Goal: Task Accomplishment & Management: Use online tool/utility

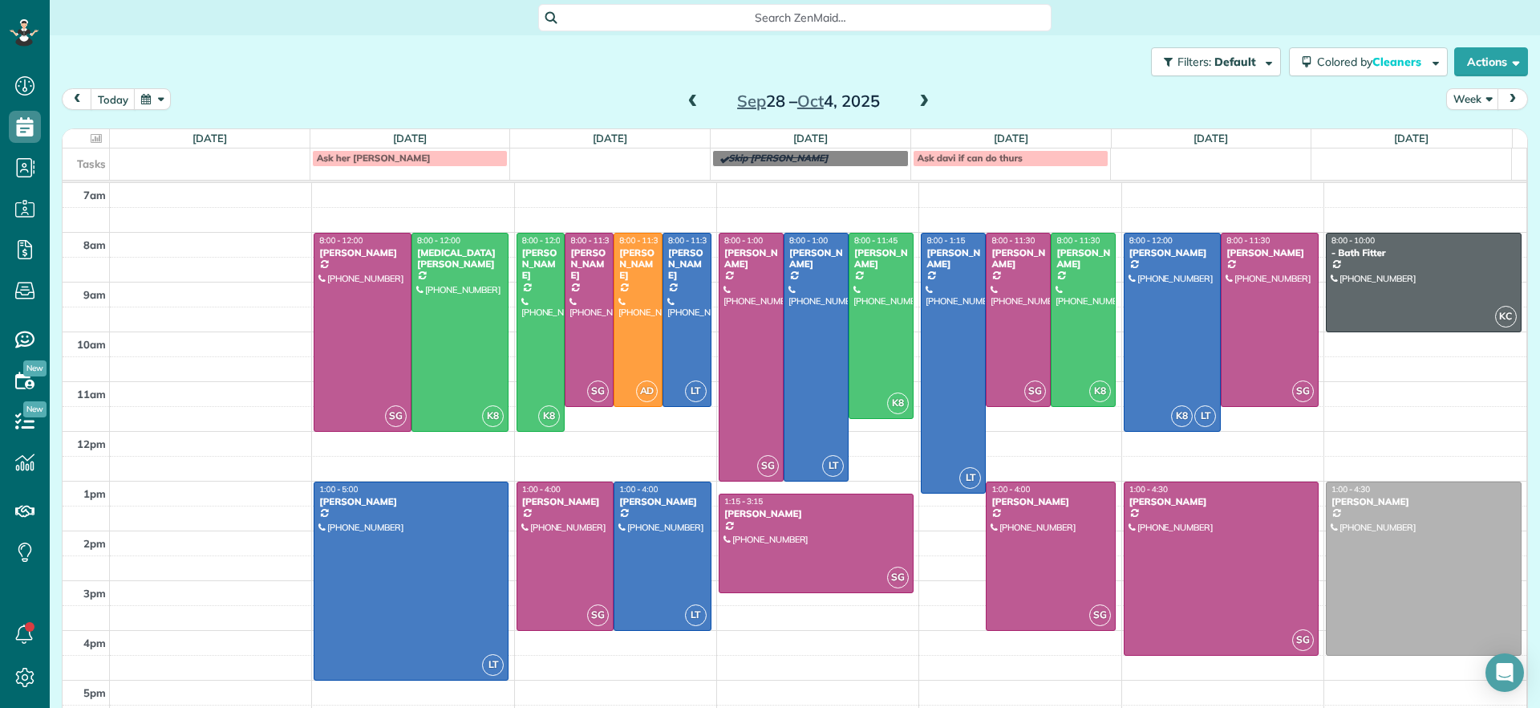
scroll to position [7, 7]
click at [877, 653] on div "7am 8am 9am 10am 11am 12pm 1pm 2pm 3pm 4pm 5pm SG 8:00 - 12:00 [PERSON_NAME] [P…" at bounding box center [795, 456] width 1464 height 546
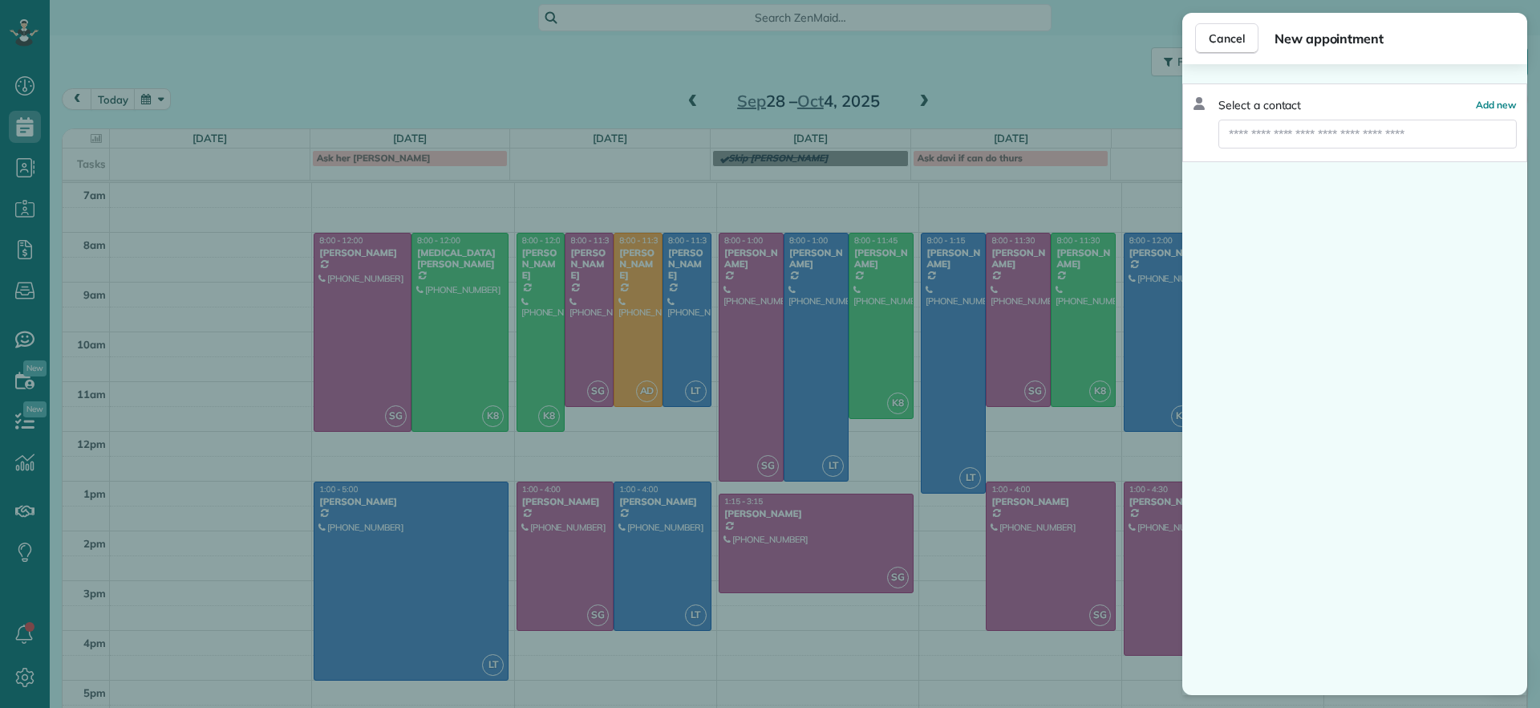
click at [649, 71] on div "Cancel New appointment Select a contact Add new" at bounding box center [770, 354] width 1540 height 708
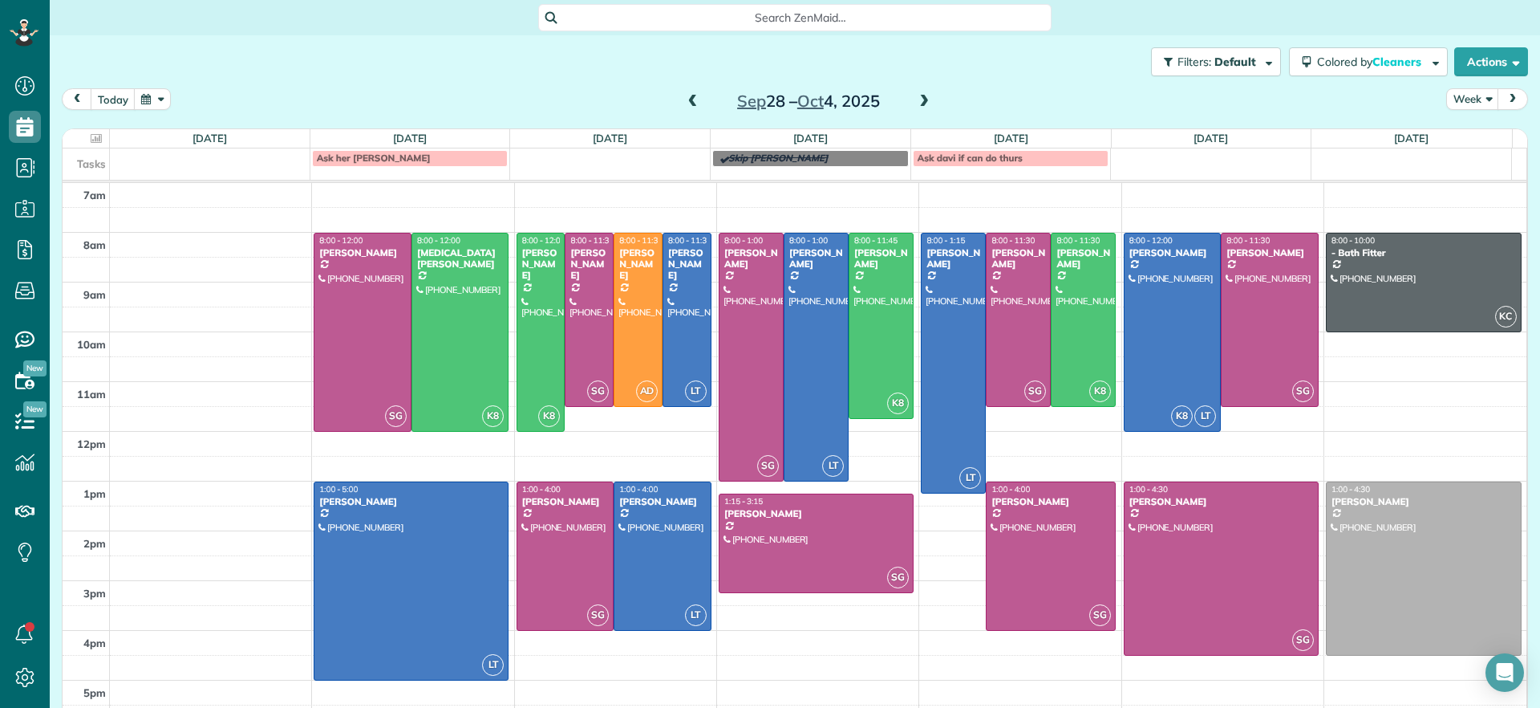
click at [689, 102] on span at bounding box center [693, 102] width 18 height 14
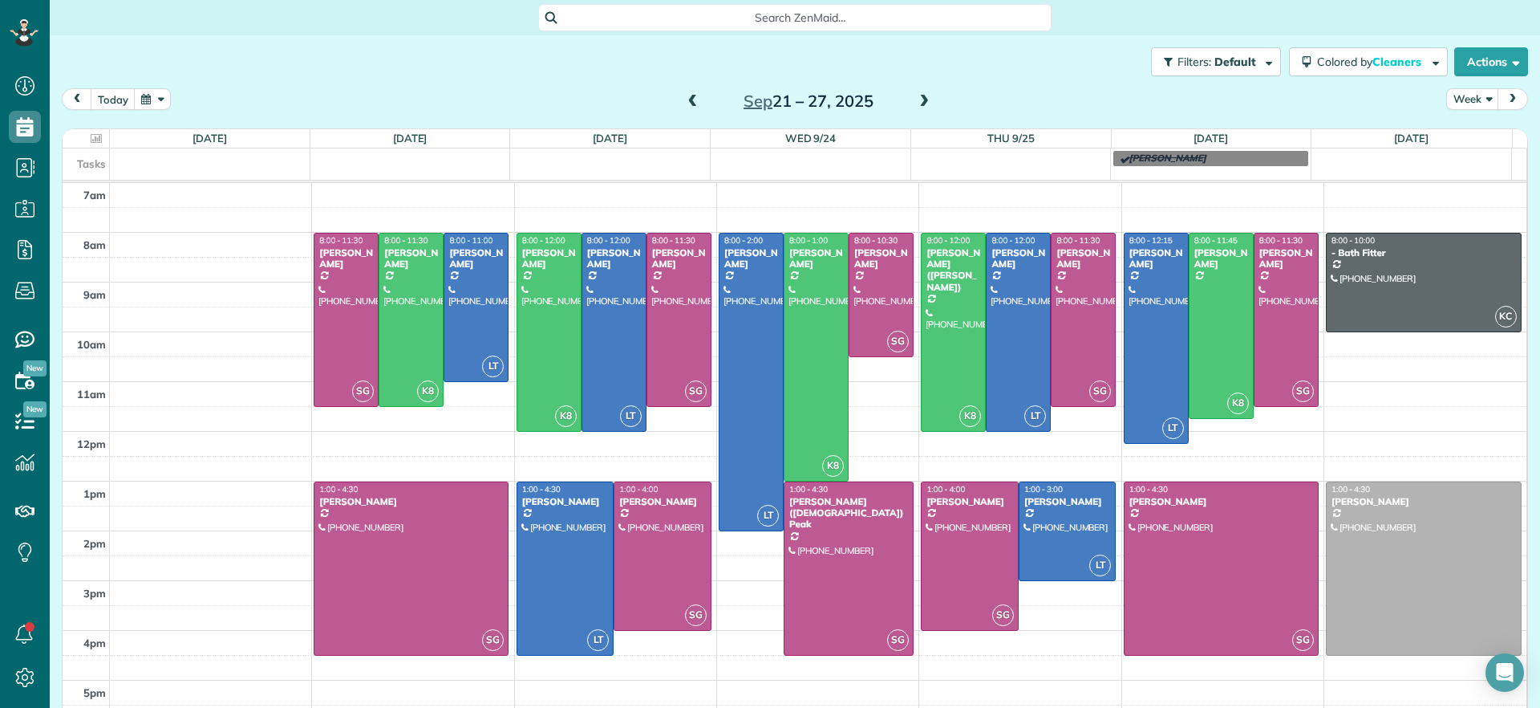
click at [920, 108] on span at bounding box center [924, 102] width 18 height 14
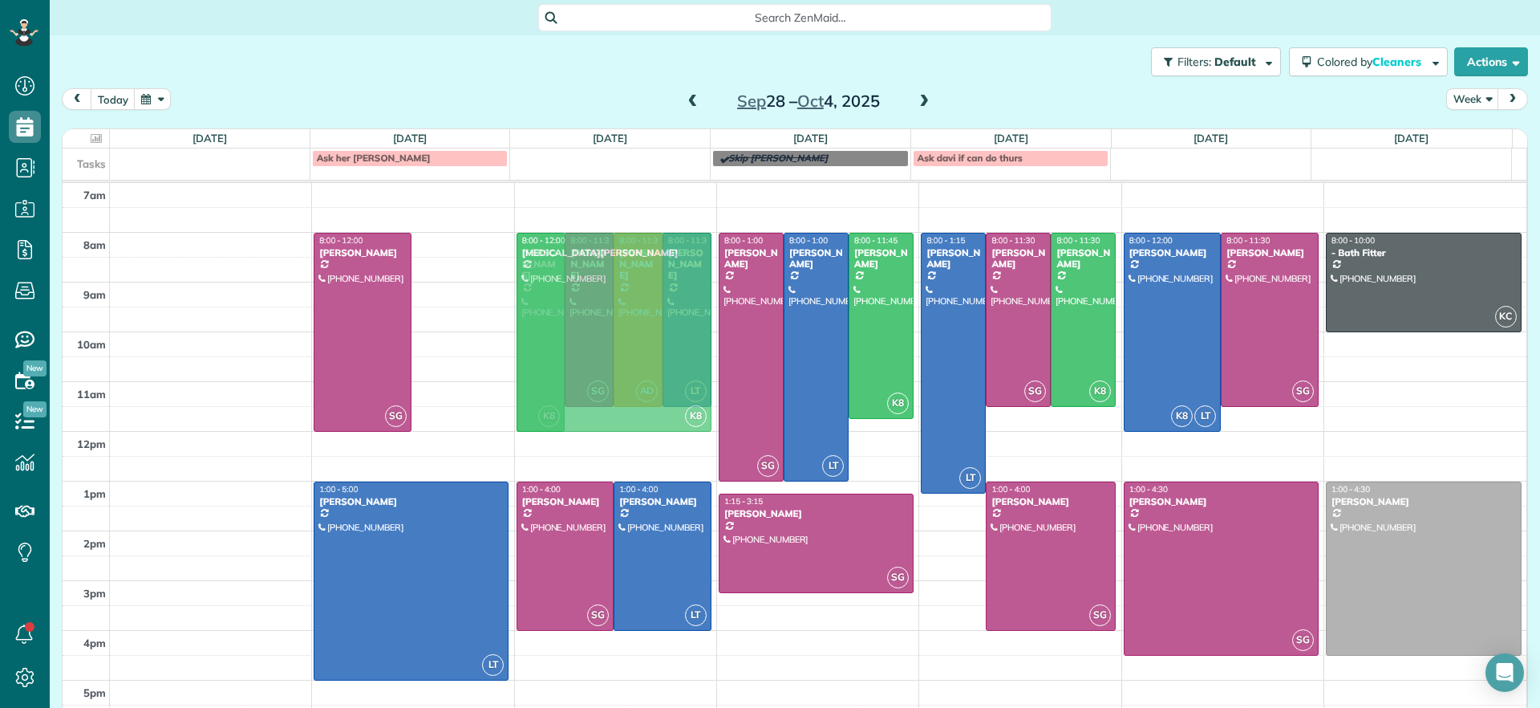
drag, startPoint x: 444, startPoint y: 344, endPoint x: 598, endPoint y: 350, distance: 153.3
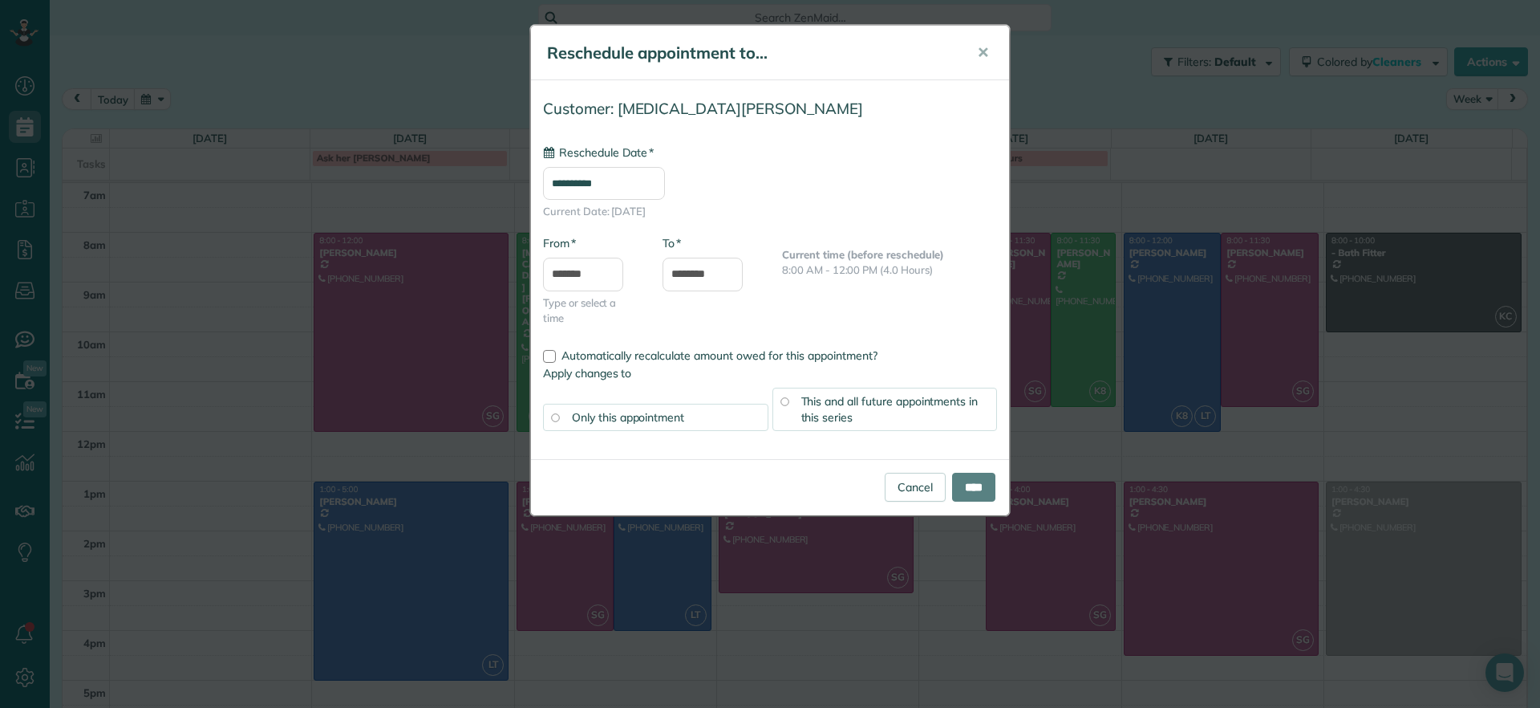
type input "**********"
click at [958, 479] on input "****" at bounding box center [973, 486] width 43 height 29
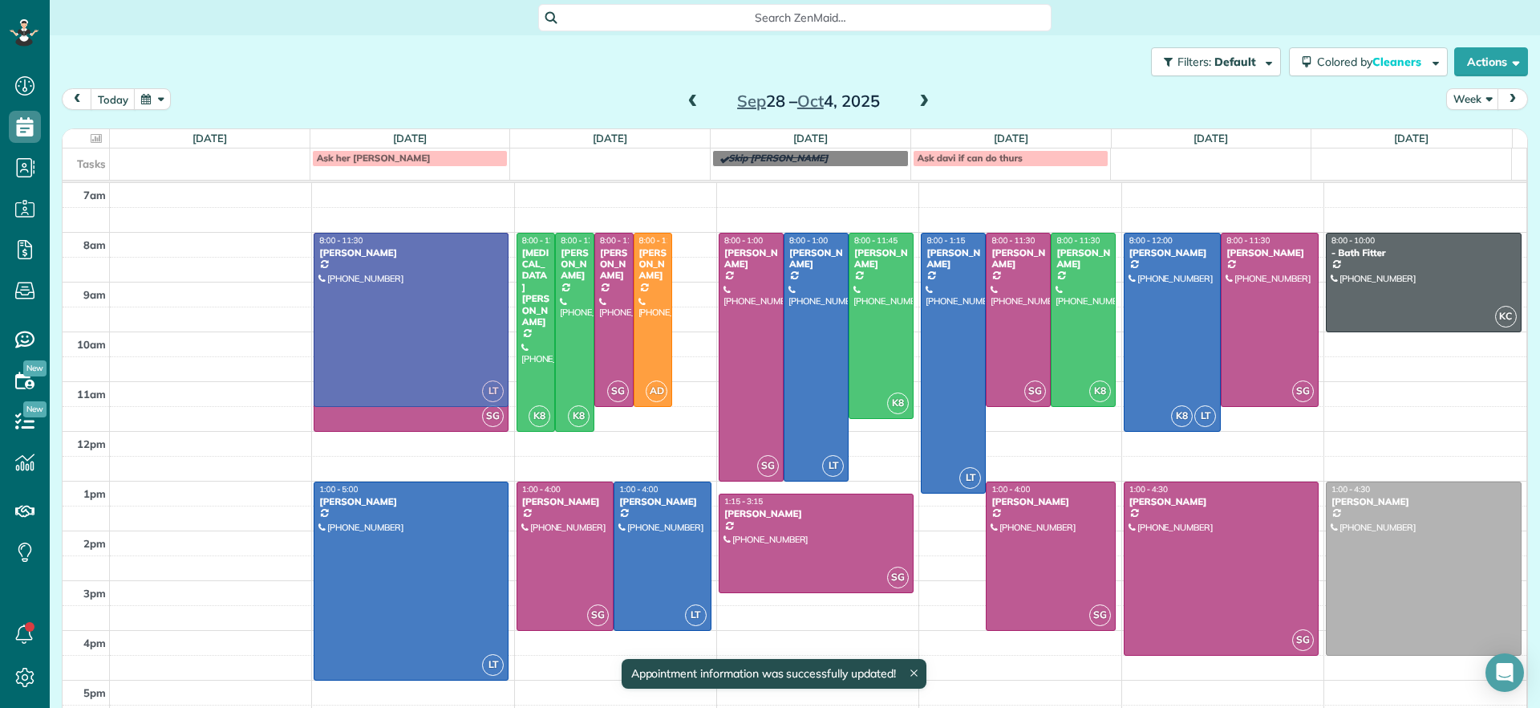
drag, startPoint x: 678, startPoint y: 314, endPoint x: 444, endPoint y: 318, distance: 233.5
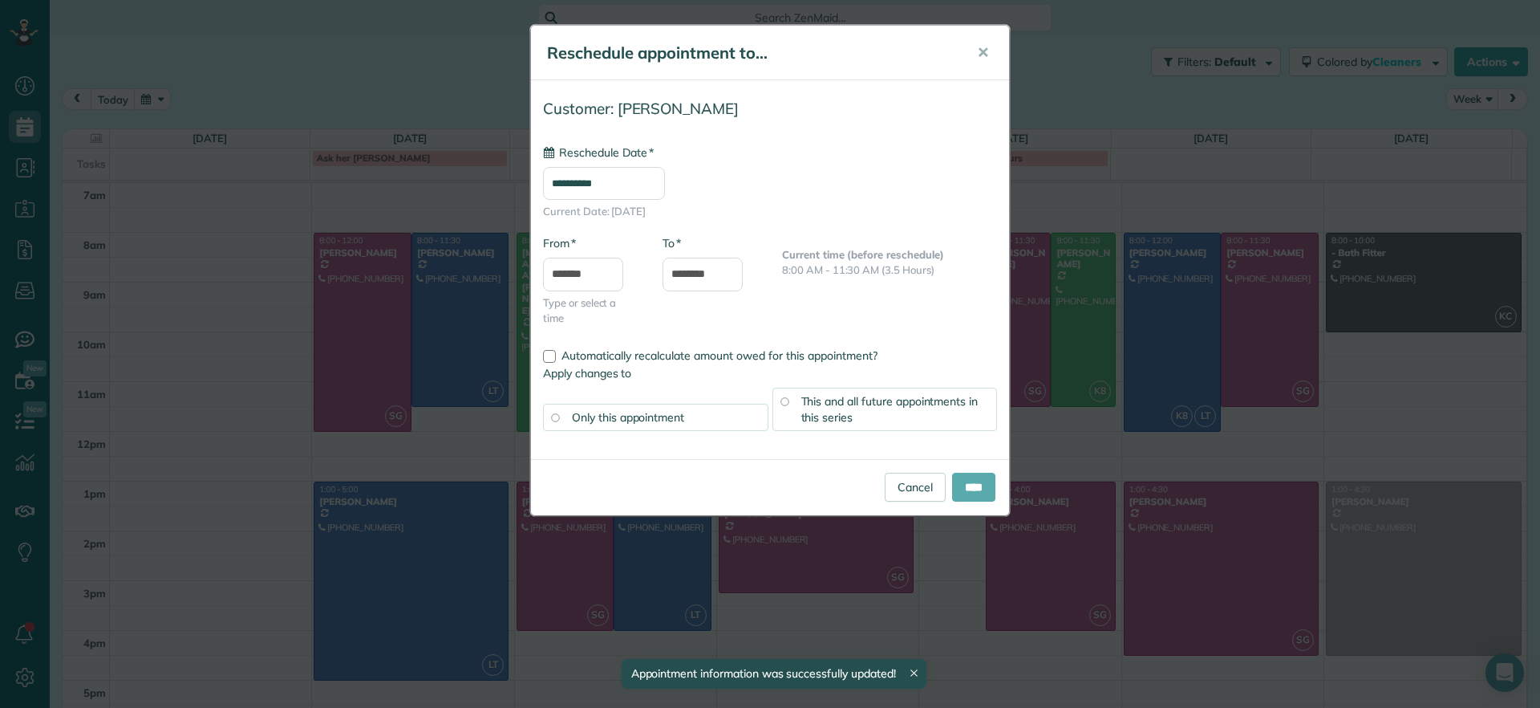
type input "**********"
click at [974, 481] on input "****" at bounding box center [973, 486] width 43 height 29
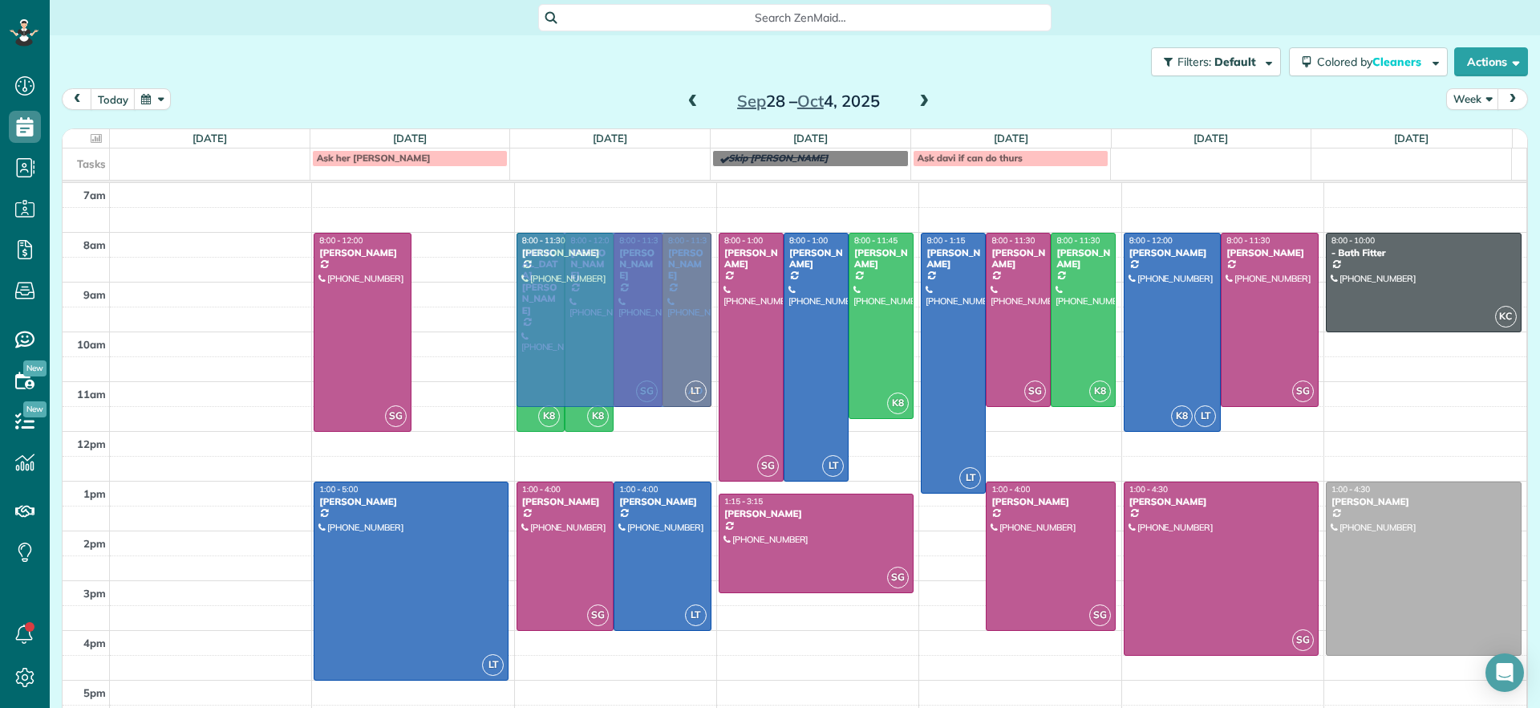
drag, startPoint x: 438, startPoint y: 326, endPoint x: 501, endPoint y: 326, distance: 63.4
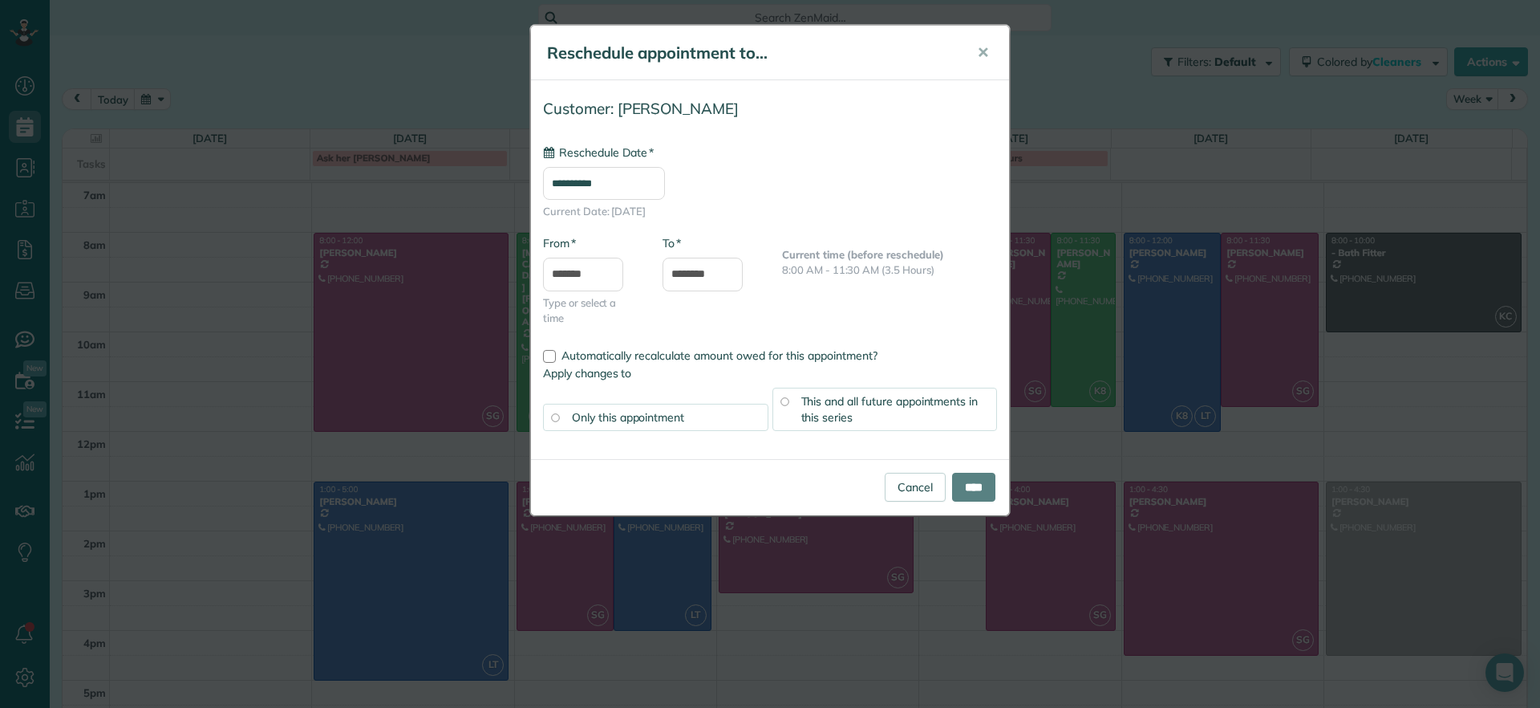
type input "**********"
click at [981, 490] on input "****" at bounding box center [973, 486] width 43 height 29
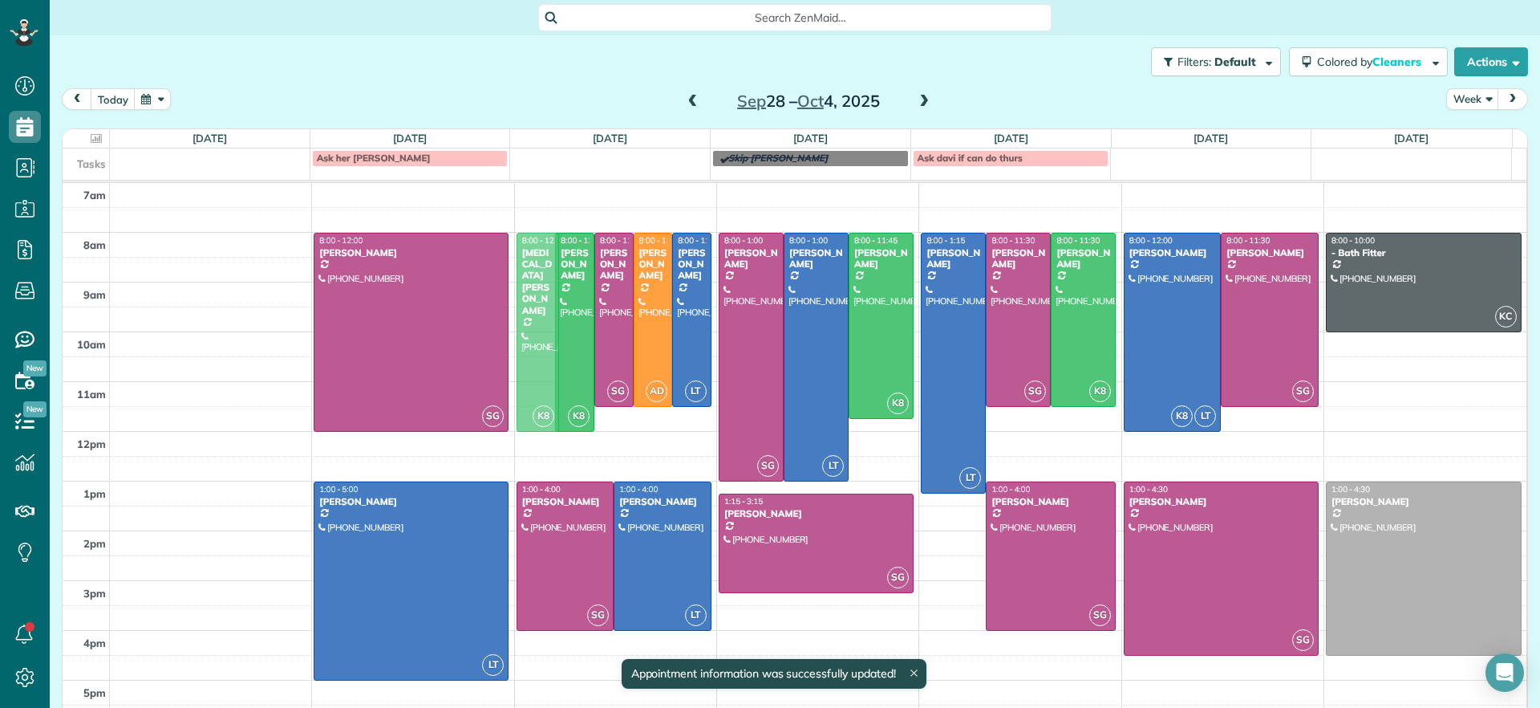
drag, startPoint x: 526, startPoint y: 310, endPoint x: 546, endPoint y: 310, distance: 20.1
click at [546, 183] on div "K8 8:00 - 12:00 [MEDICAL_DATA][PERSON_NAME] [PHONE_NUMBER] [STREET_ADDRESS][PER…" at bounding box center [614, 183] width 195 height 0
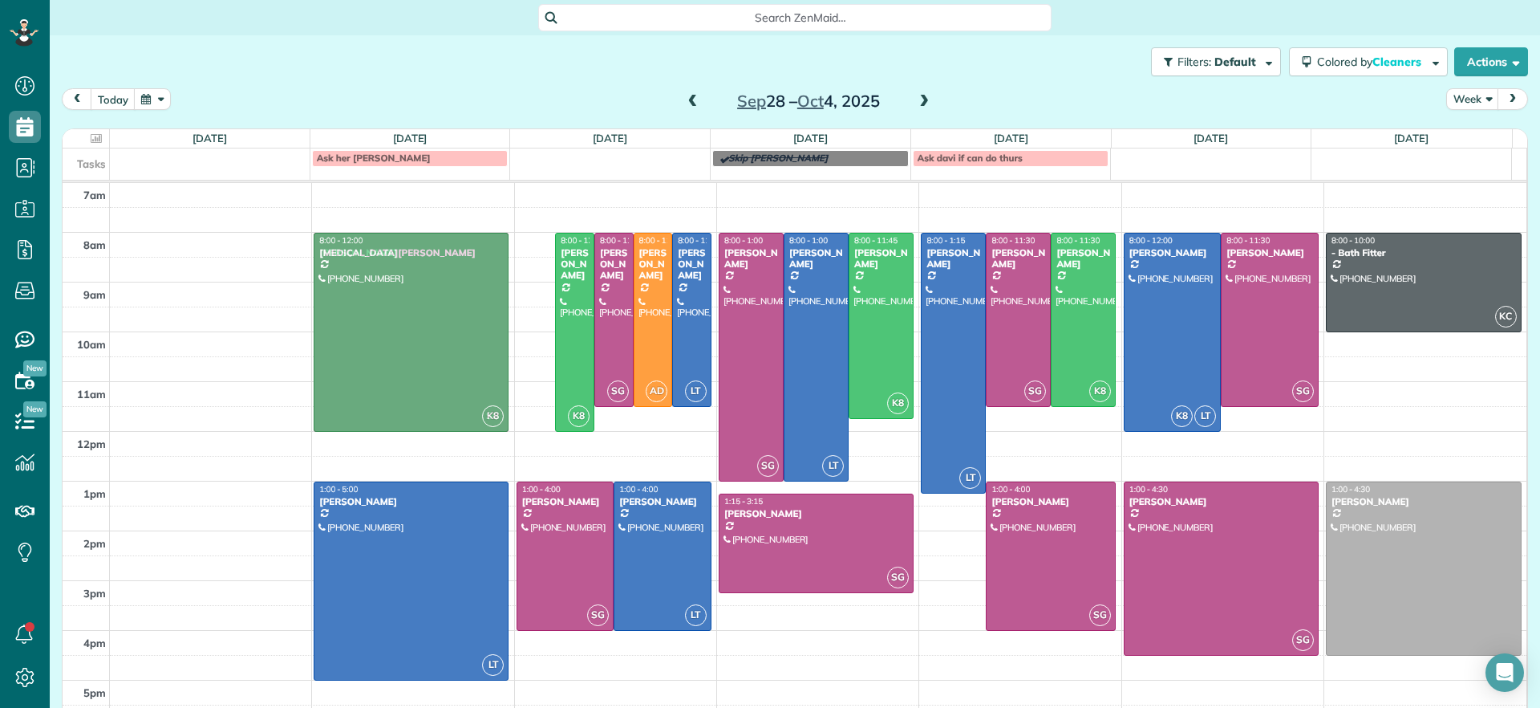
drag, startPoint x: 530, startPoint y: 344, endPoint x: 428, endPoint y: 339, distance: 102.0
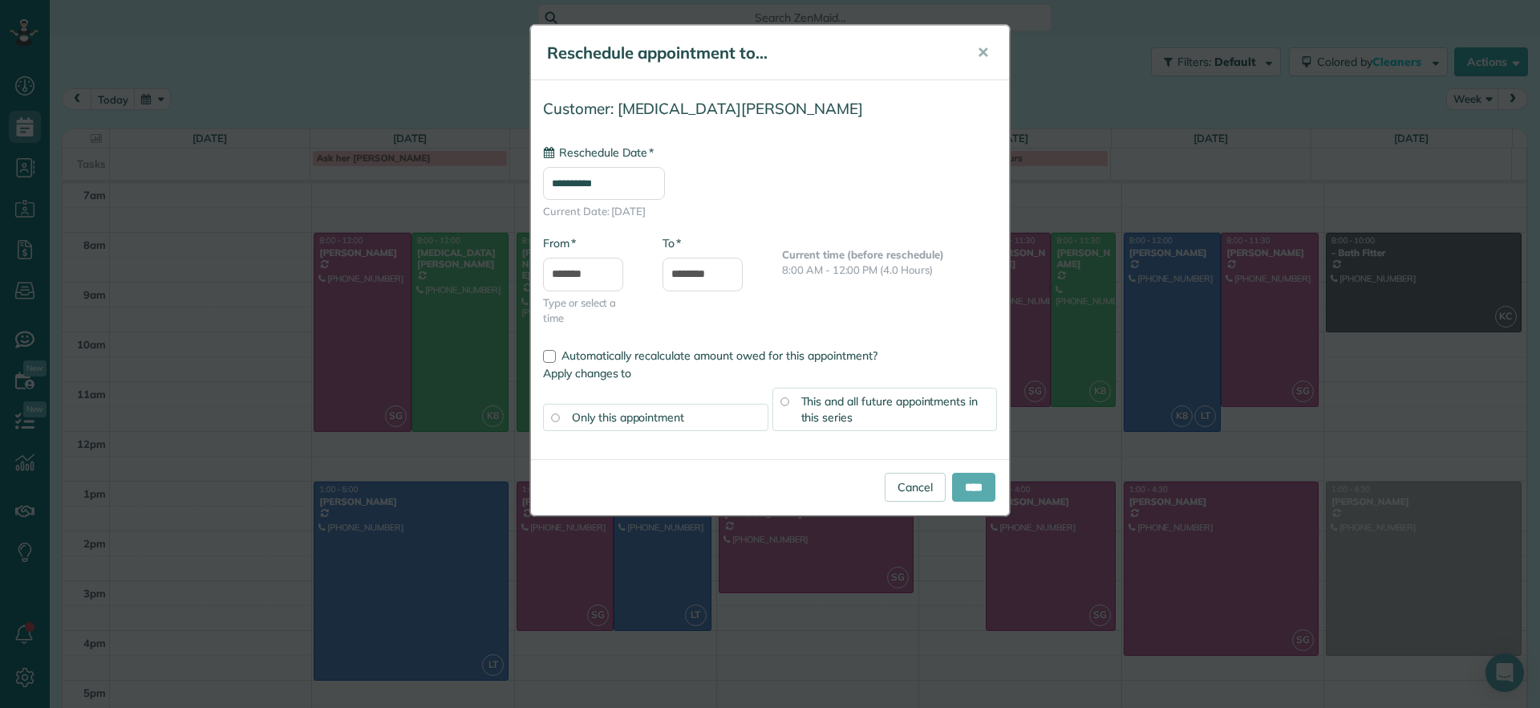
type input "**********"
click at [958, 482] on input "****" at bounding box center [973, 486] width 43 height 29
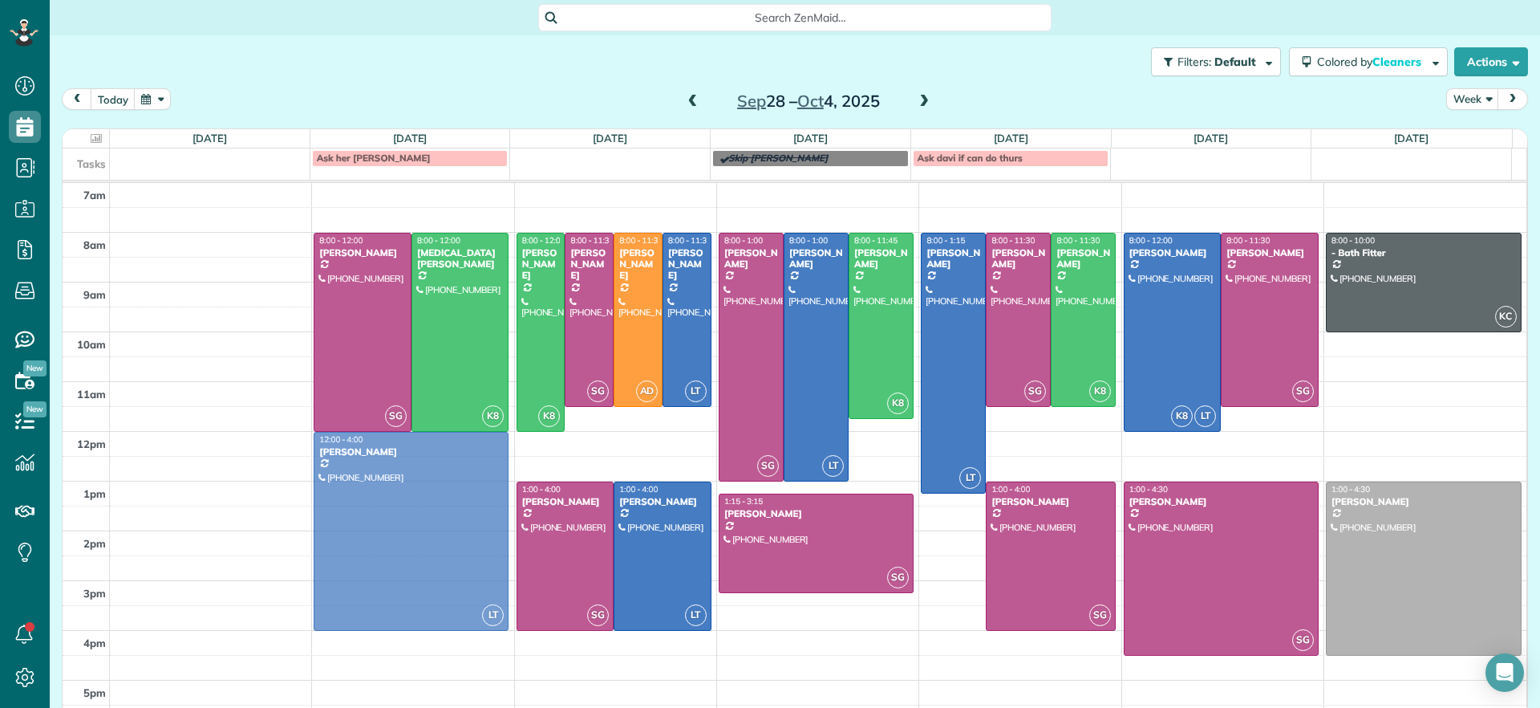
drag, startPoint x: 399, startPoint y: 625, endPoint x: 401, endPoint y: 578, distance: 46.6
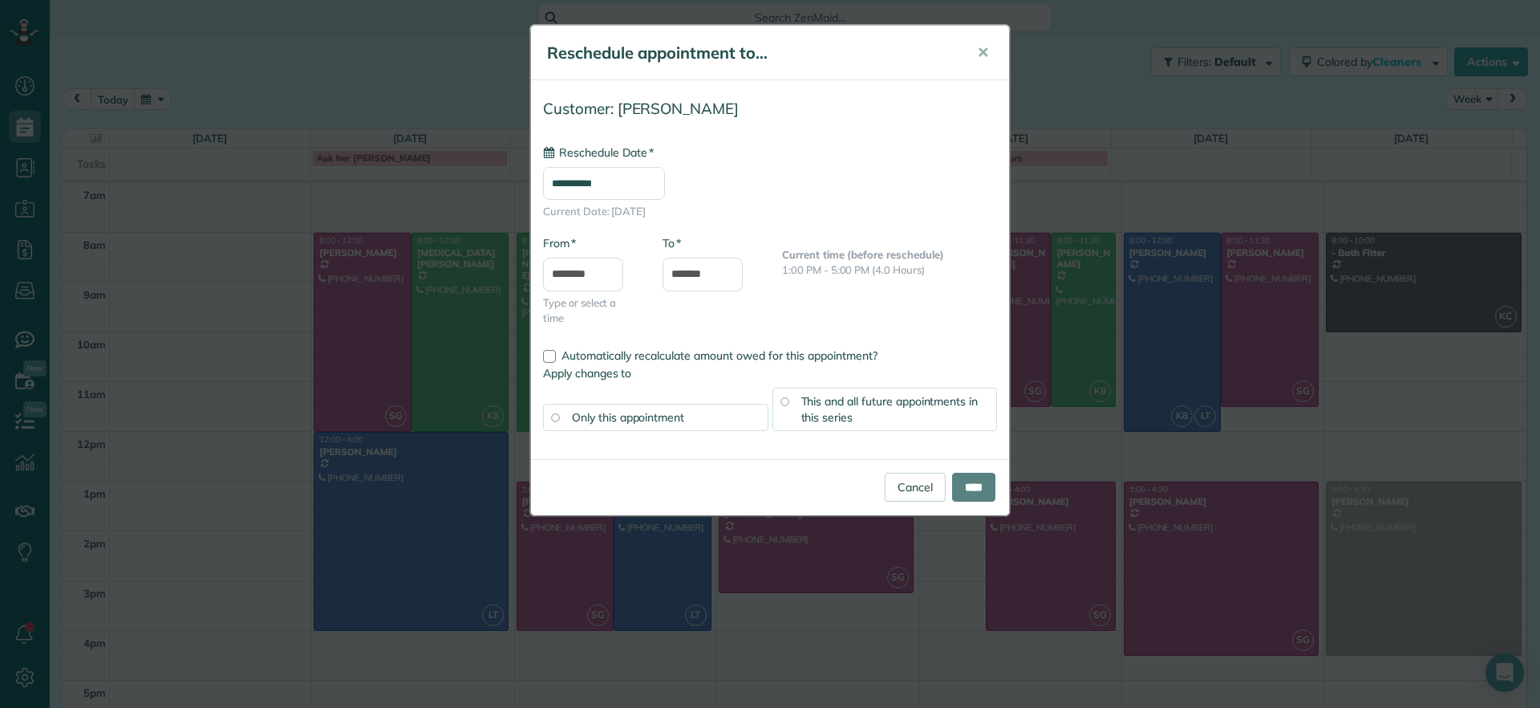
type input "**********"
click at [955, 482] on input "****" at bounding box center [973, 486] width 43 height 29
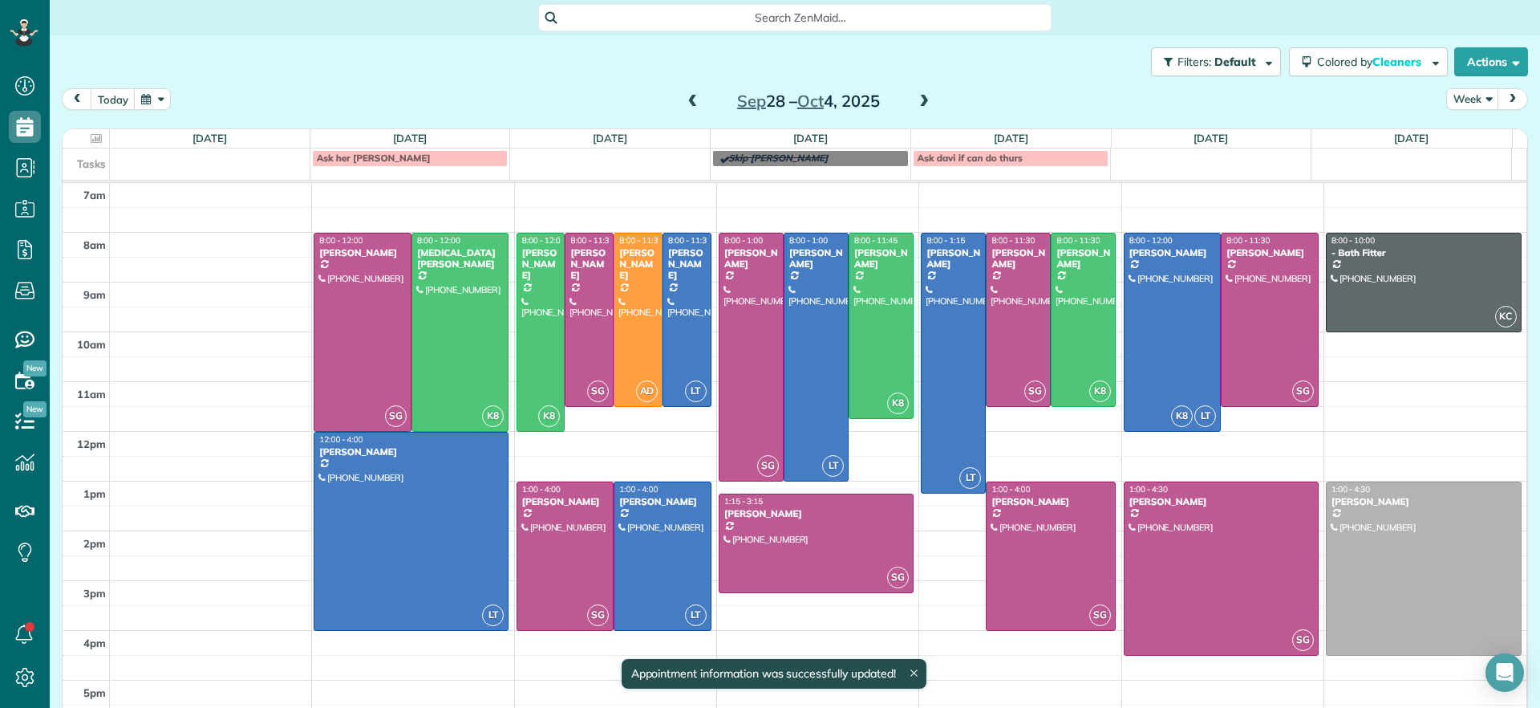
click at [217, 500] on div "7am 8am 9am 10am 11am 12pm 1pm 2pm 3pm 4pm 5pm SG 8:00 - 12:00 [PERSON_NAME] [P…" at bounding box center [795, 456] width 1464 height 546
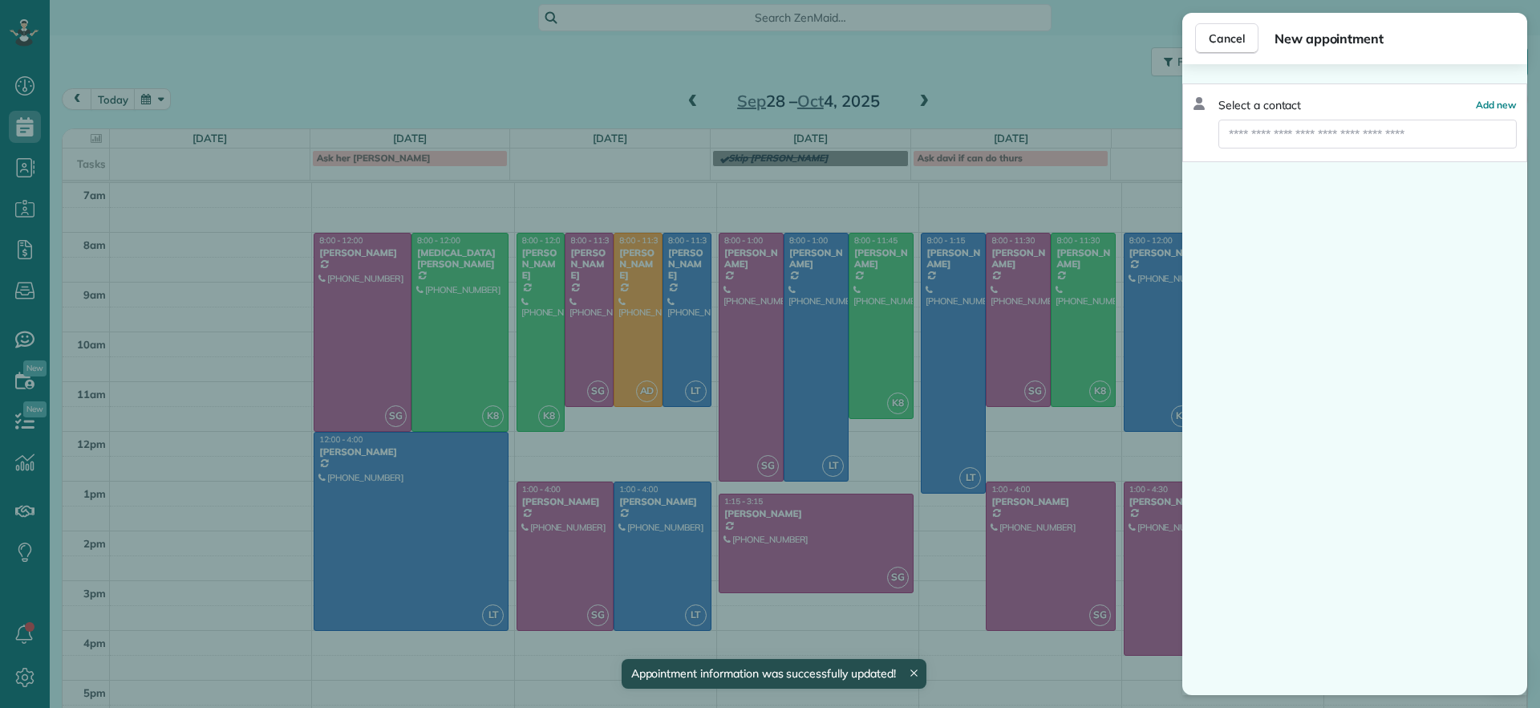
click at [986, 643] on div "Cancel New appointment Select a contact Add new" at bounding box center [770, 354] width 1540 height 708
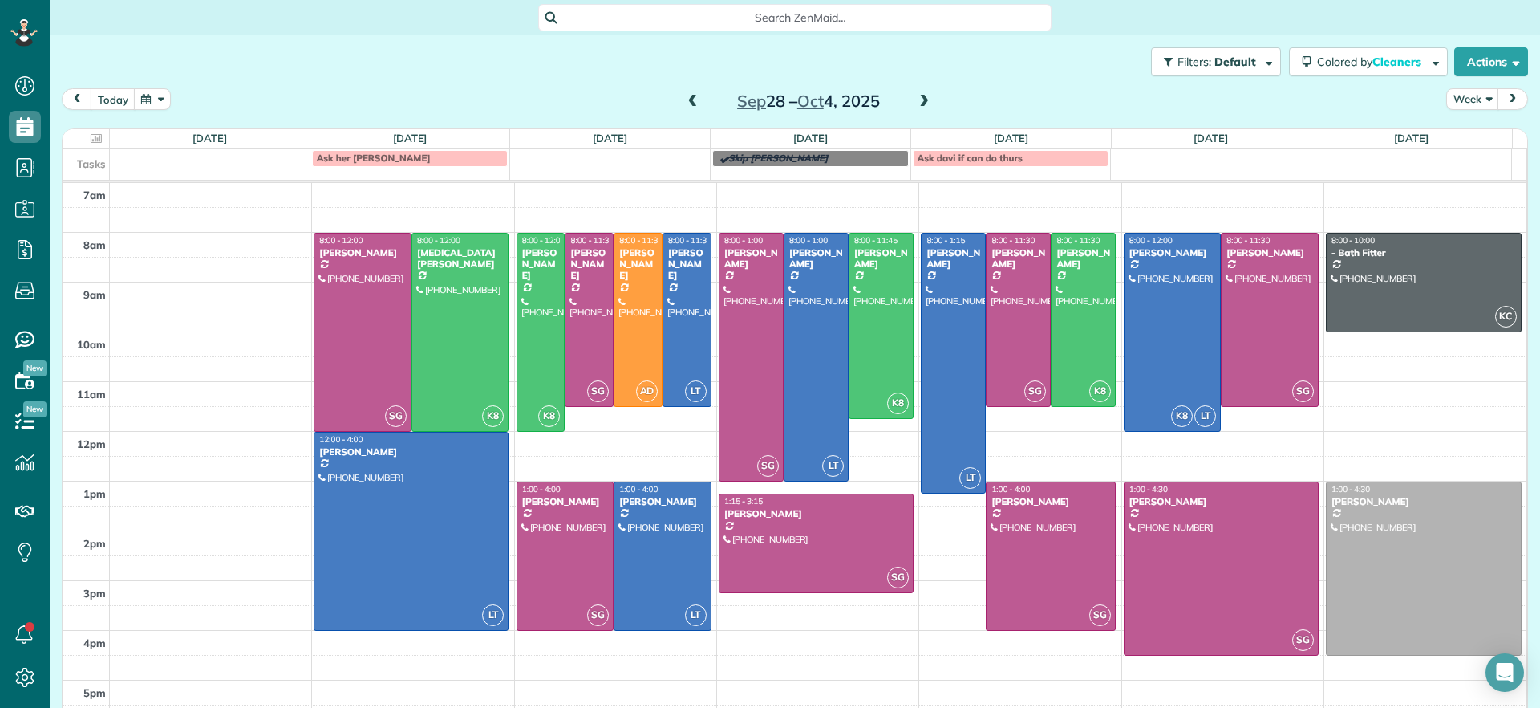
click at [915, 98] on span at bounding box center [924, 102] width 18 height 14
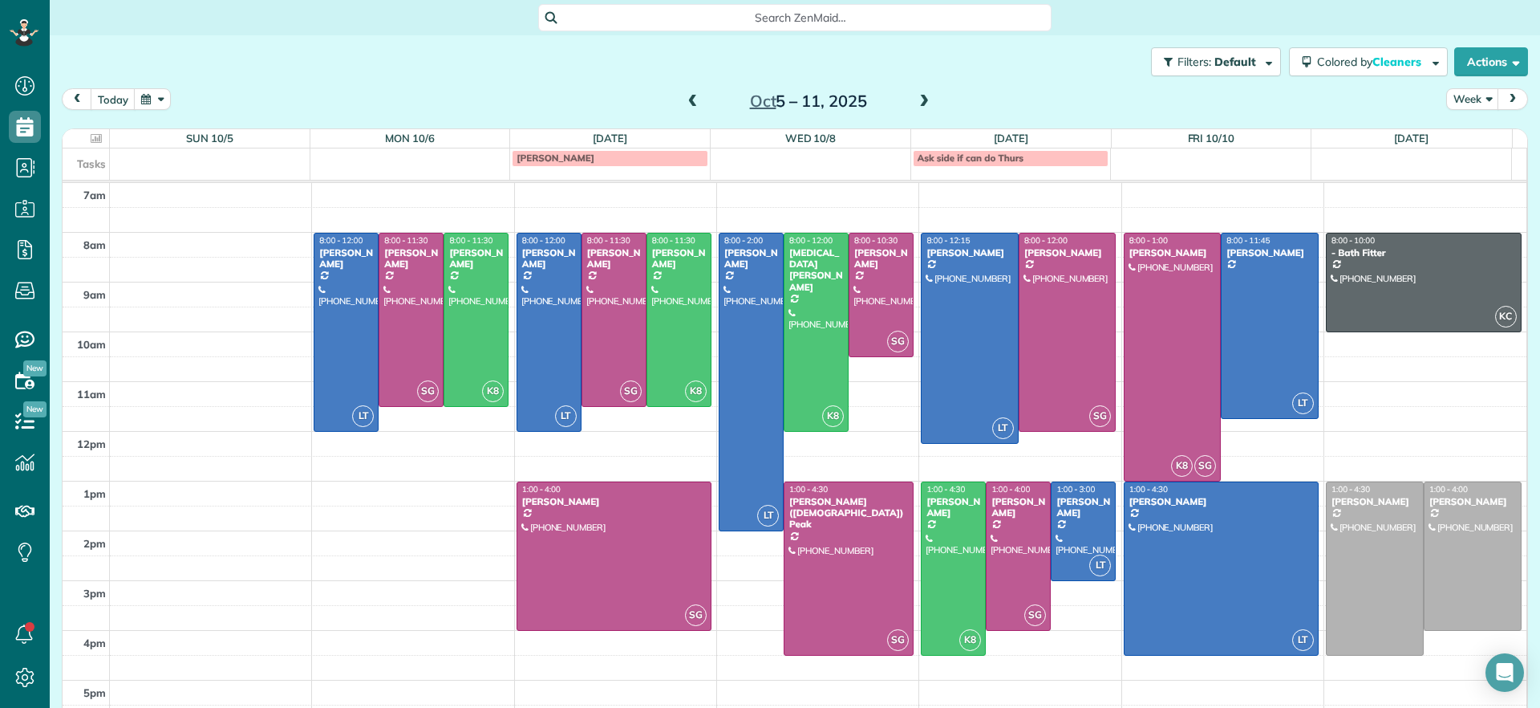
click at [684, 102] on span at bounding box center [693, 102] width 18 height 14
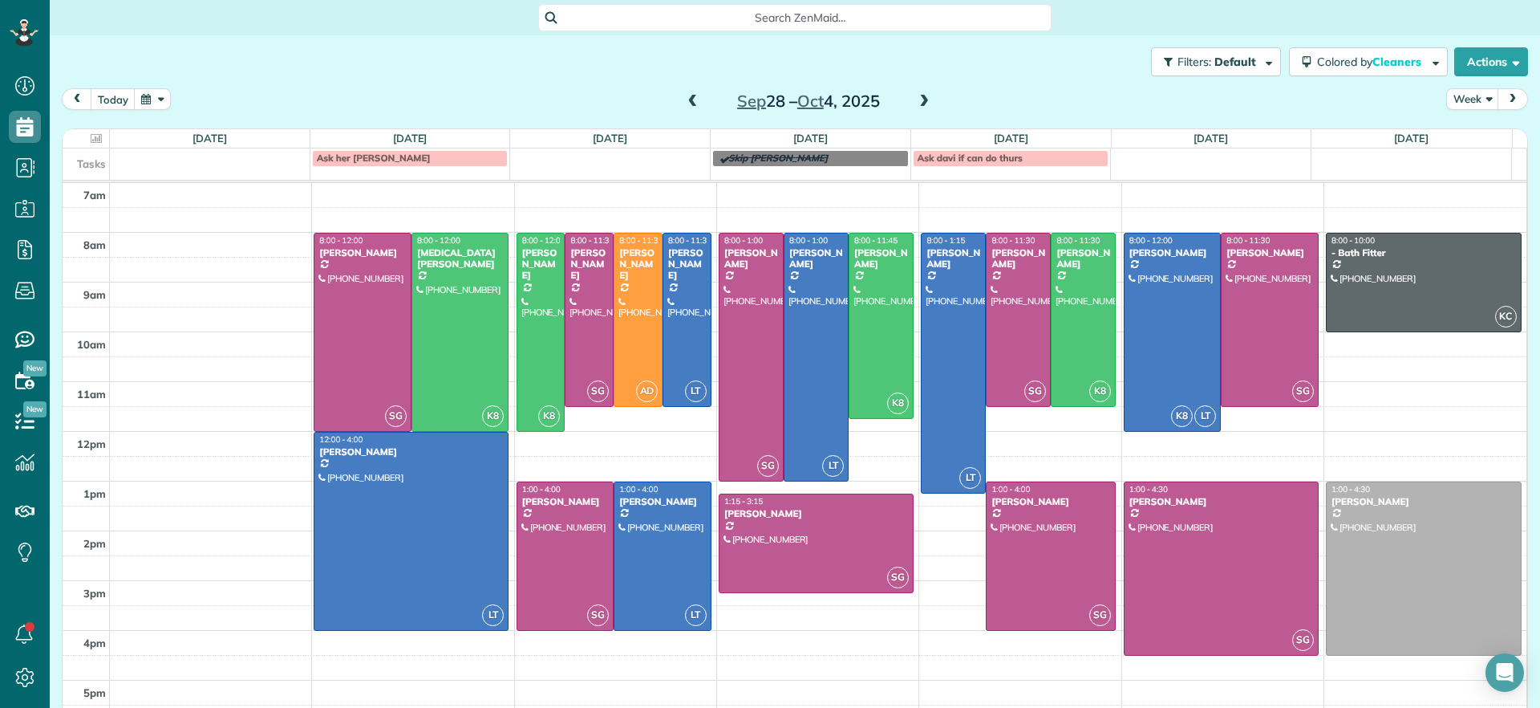
click at [680, 95] on div "[DATE] – [DATE]" at bounding box center [808, 101] width 257 height 26
click at [684, 99] on span at bounding box center [693, 102] width 18 height 14
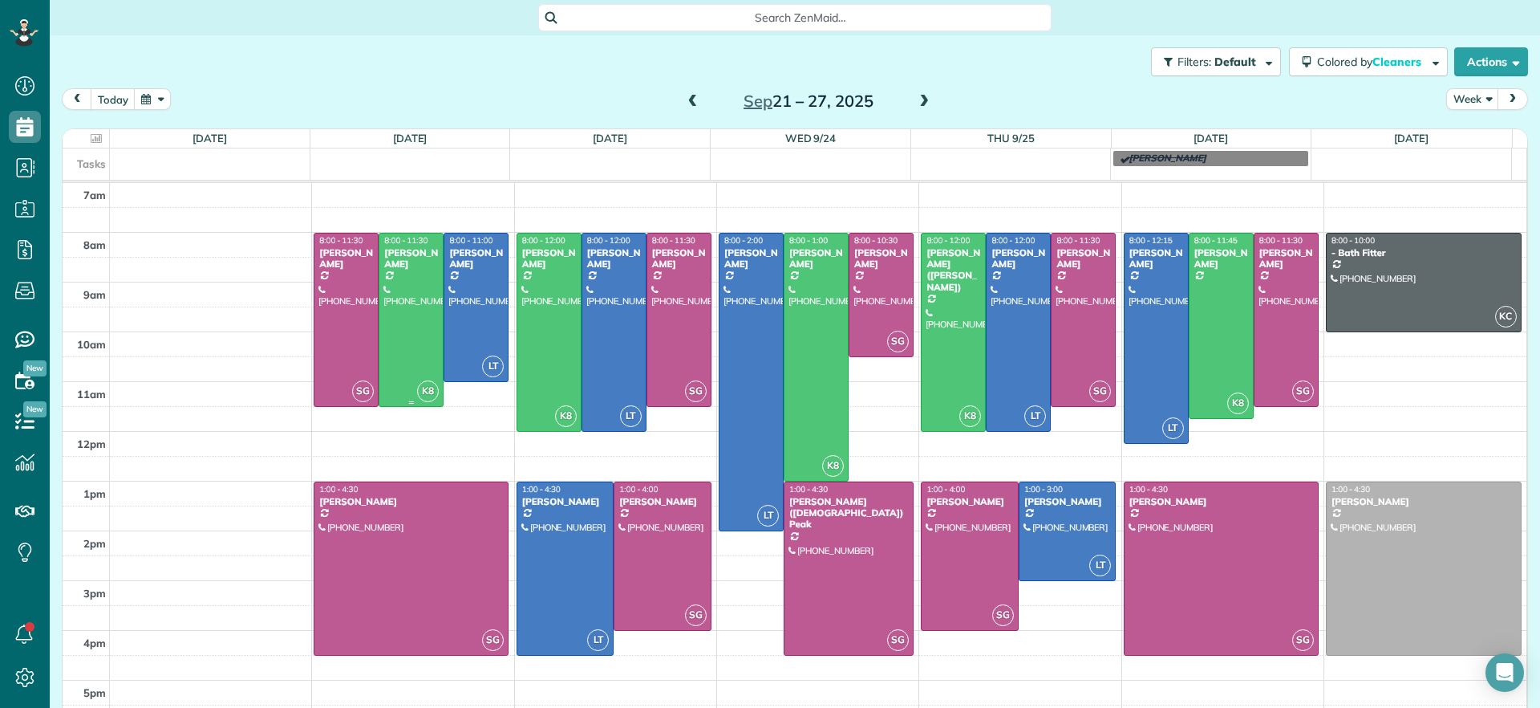
click at [397, 320] on div at bounding box center [410, 319] width 63 height 172
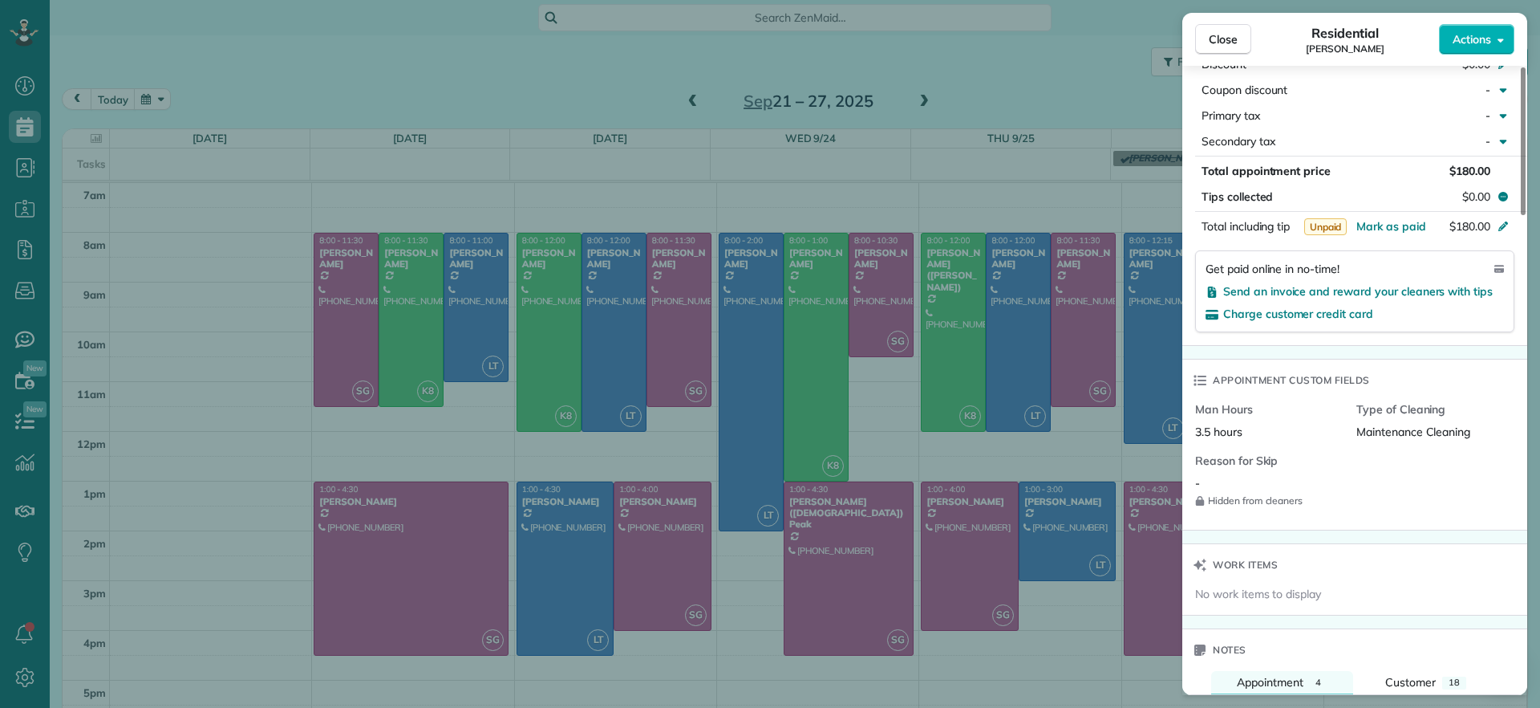
scroll to position [801, 0]
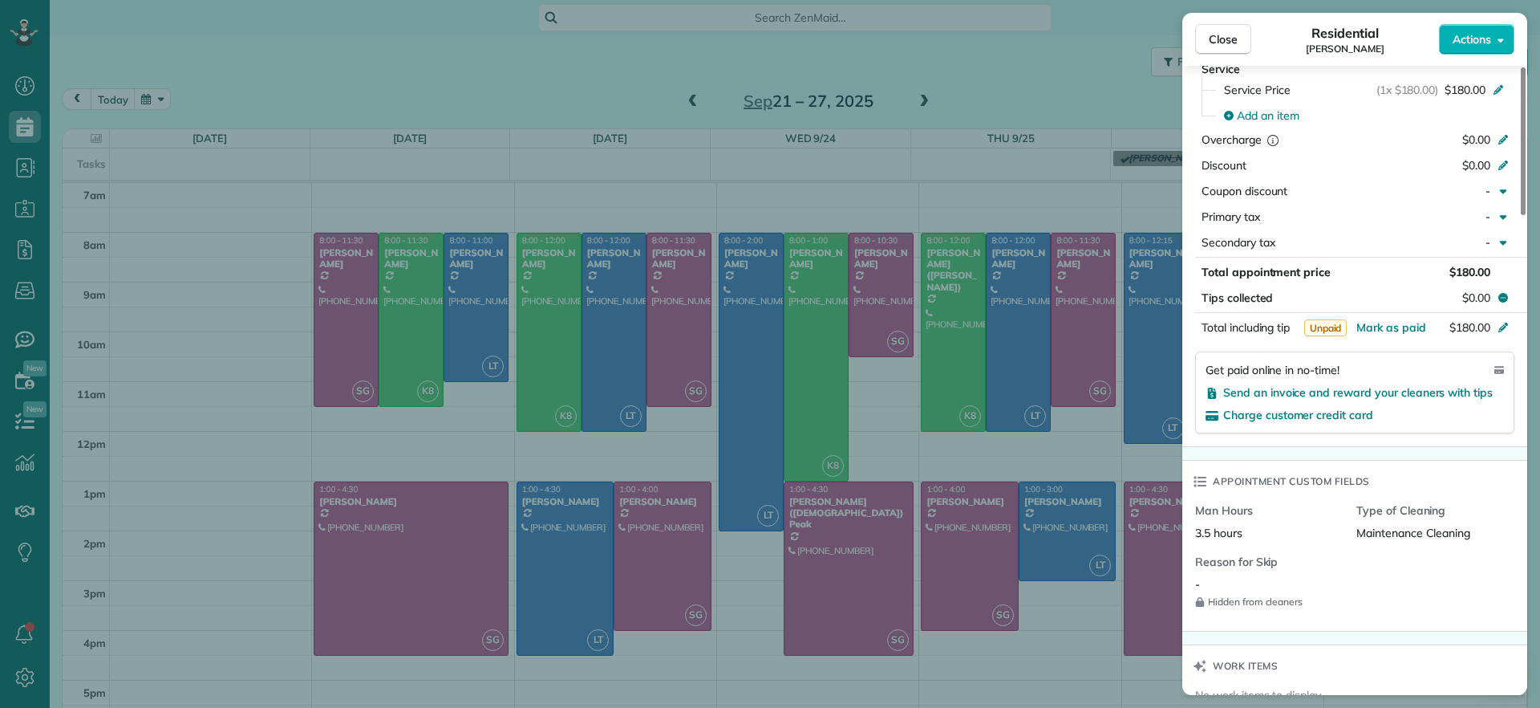
click at [508, 92] on div "Close Residential [PERSON_NAME] Actions Status Active [PERSON_NAME] · Open prof…" at bounding box center [770, 354] width 1540 height 708
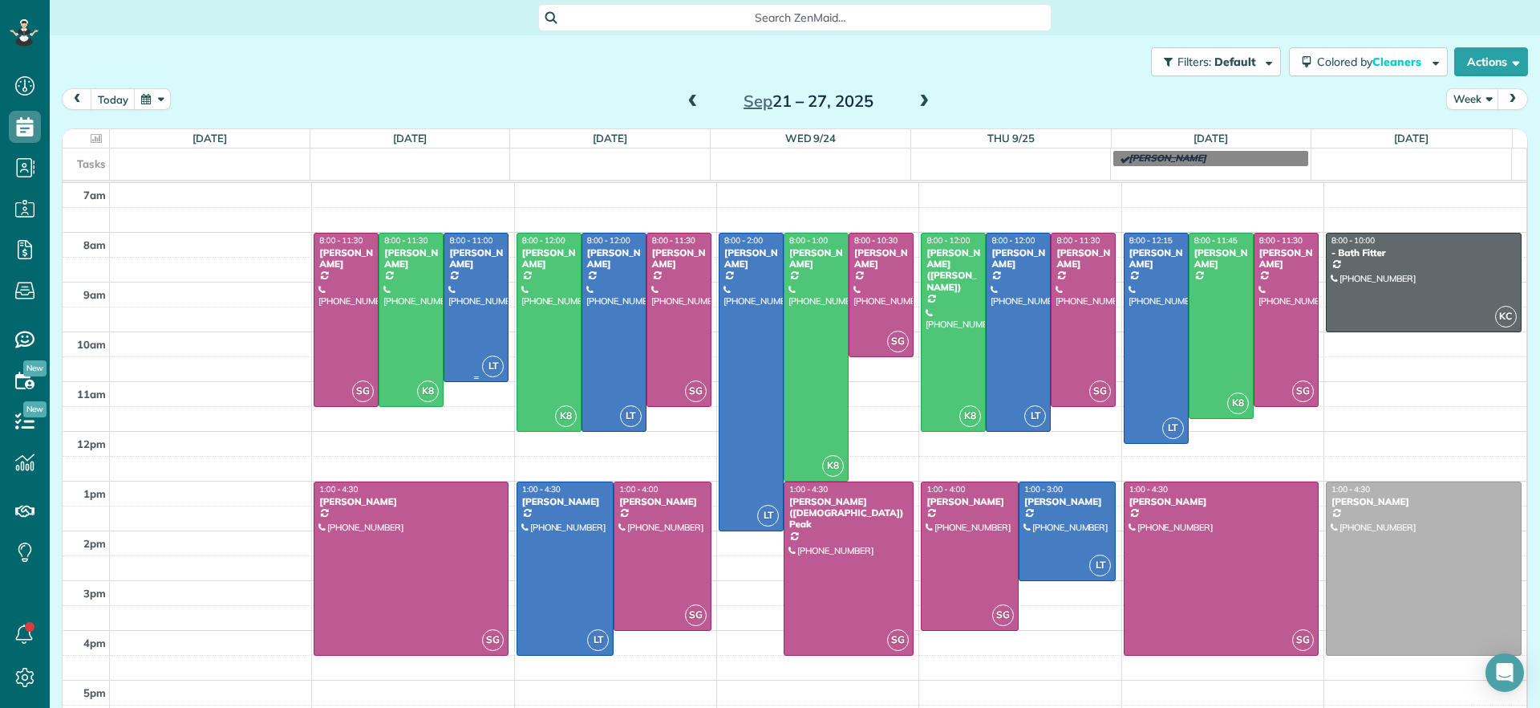
click at [477, 309] on div at bounding box center [475, 307] width 63 height 148
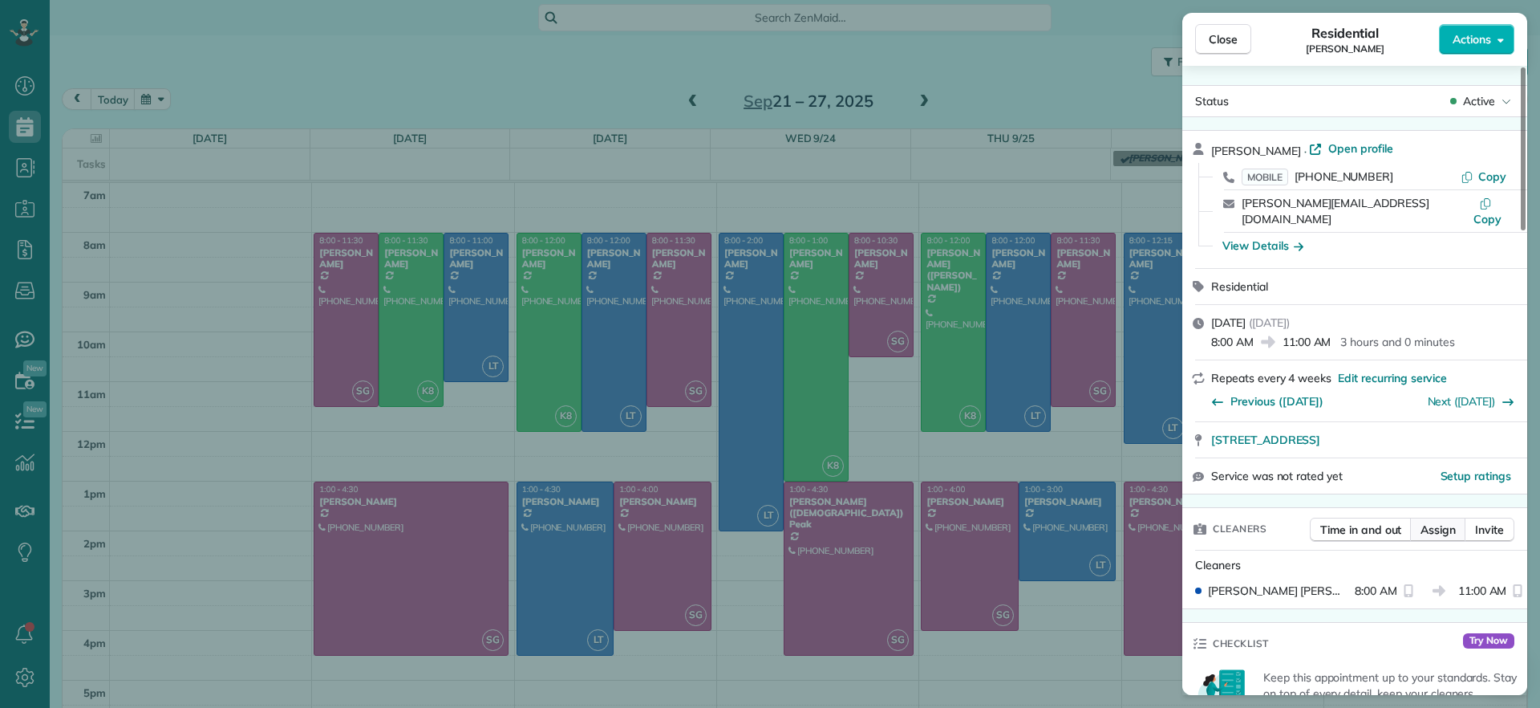
click at [1430, 521] on span "Assign" at bounding box center [1438, 529] width 35 height 16
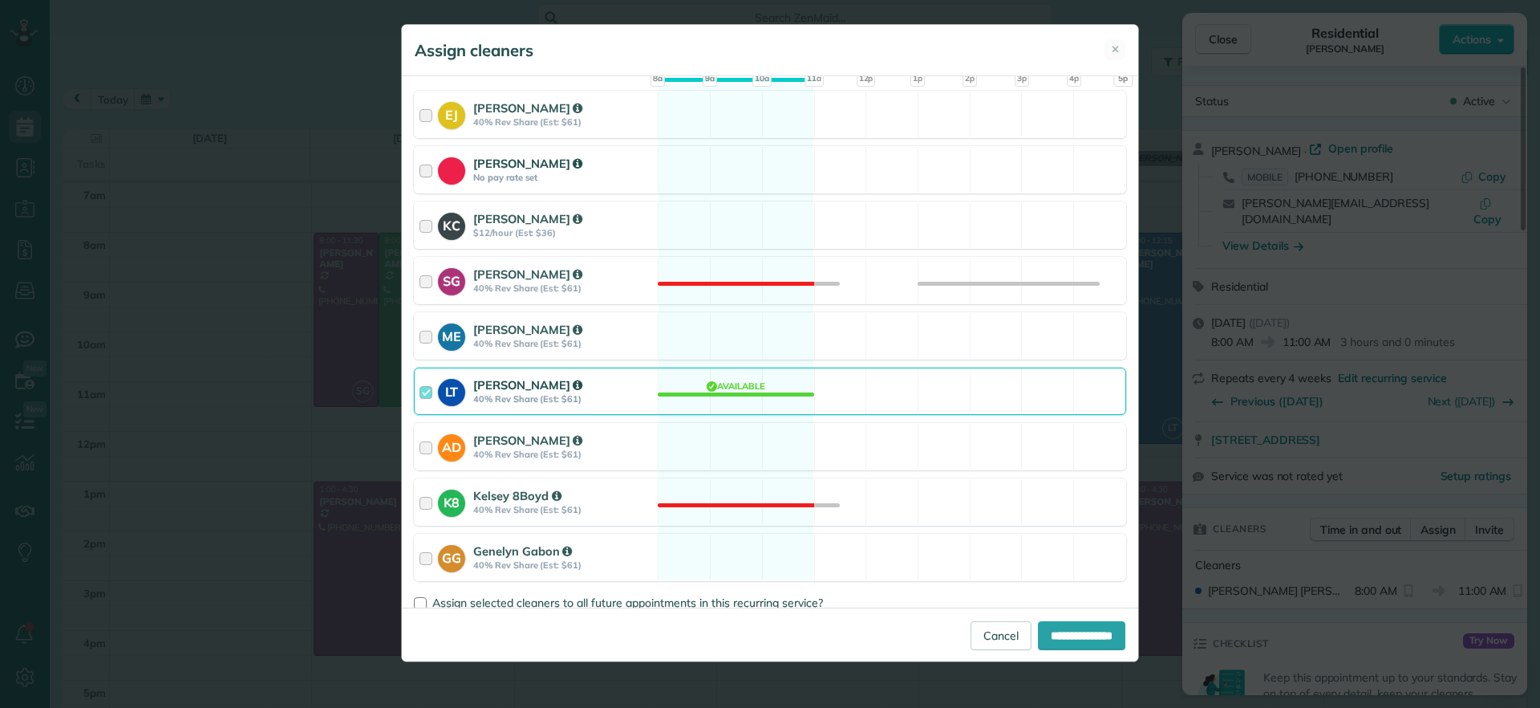
scroll to position [201, 0]
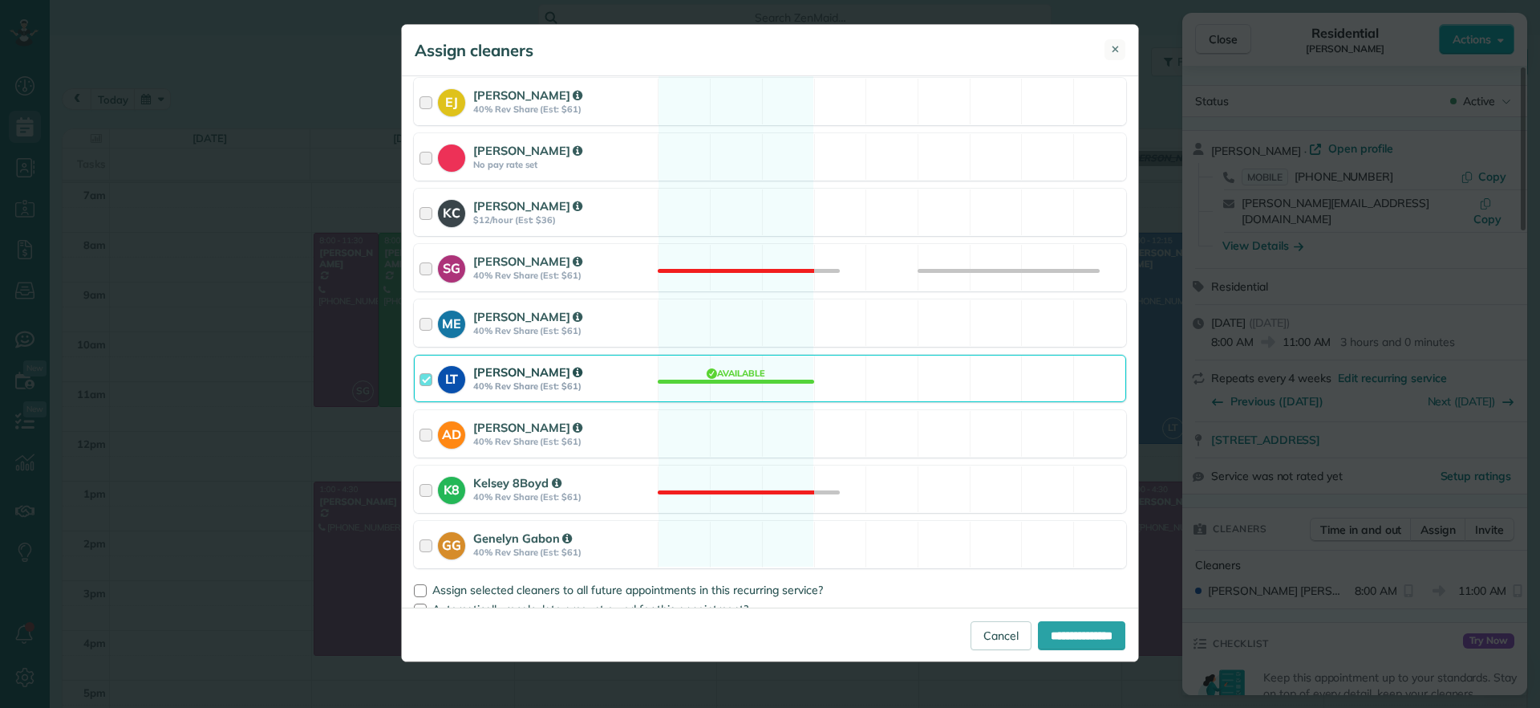
click at [1114, 44] on span "✕" at bounding box center [1115, 49] width 9 height 15
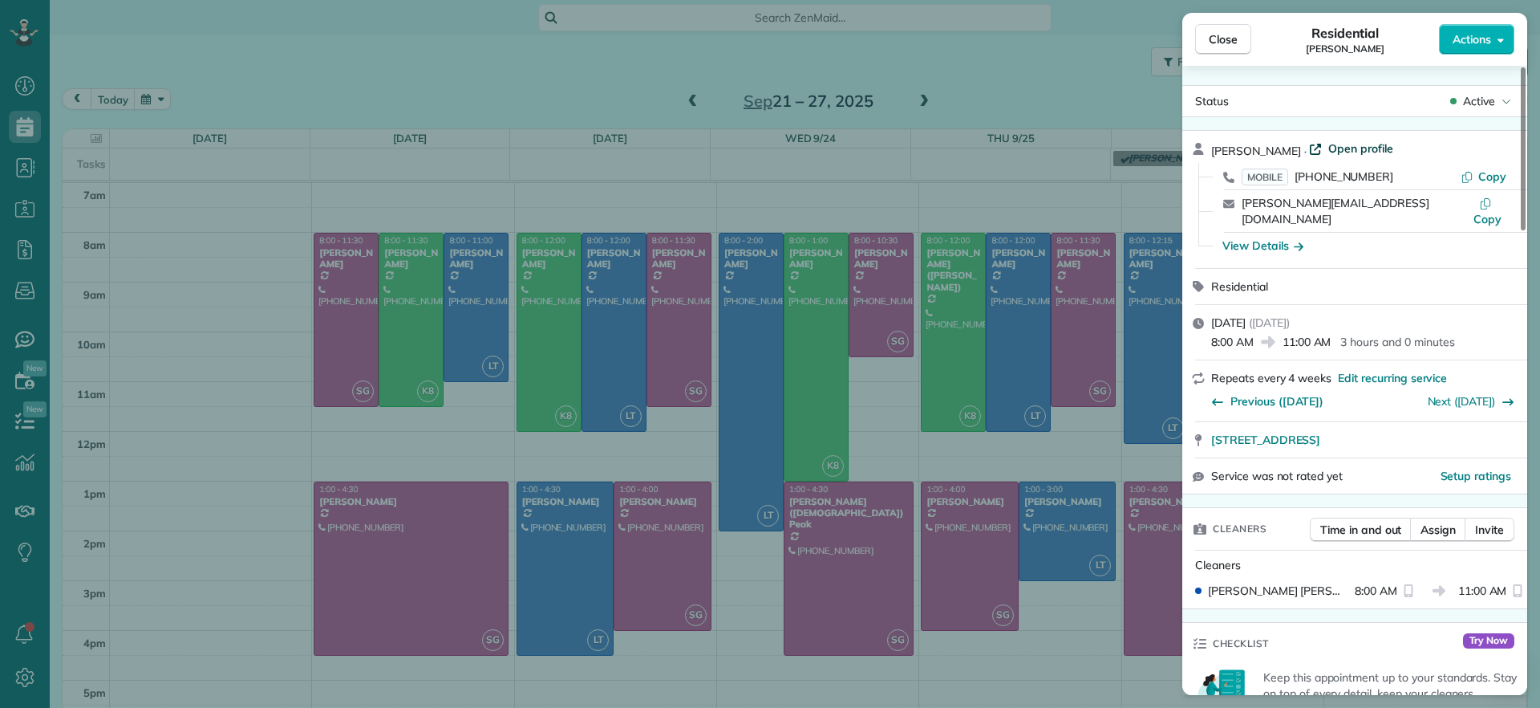
click at [1336, 146] on span "Open profile" at bounding box center [1360, 148] width 65 height 16
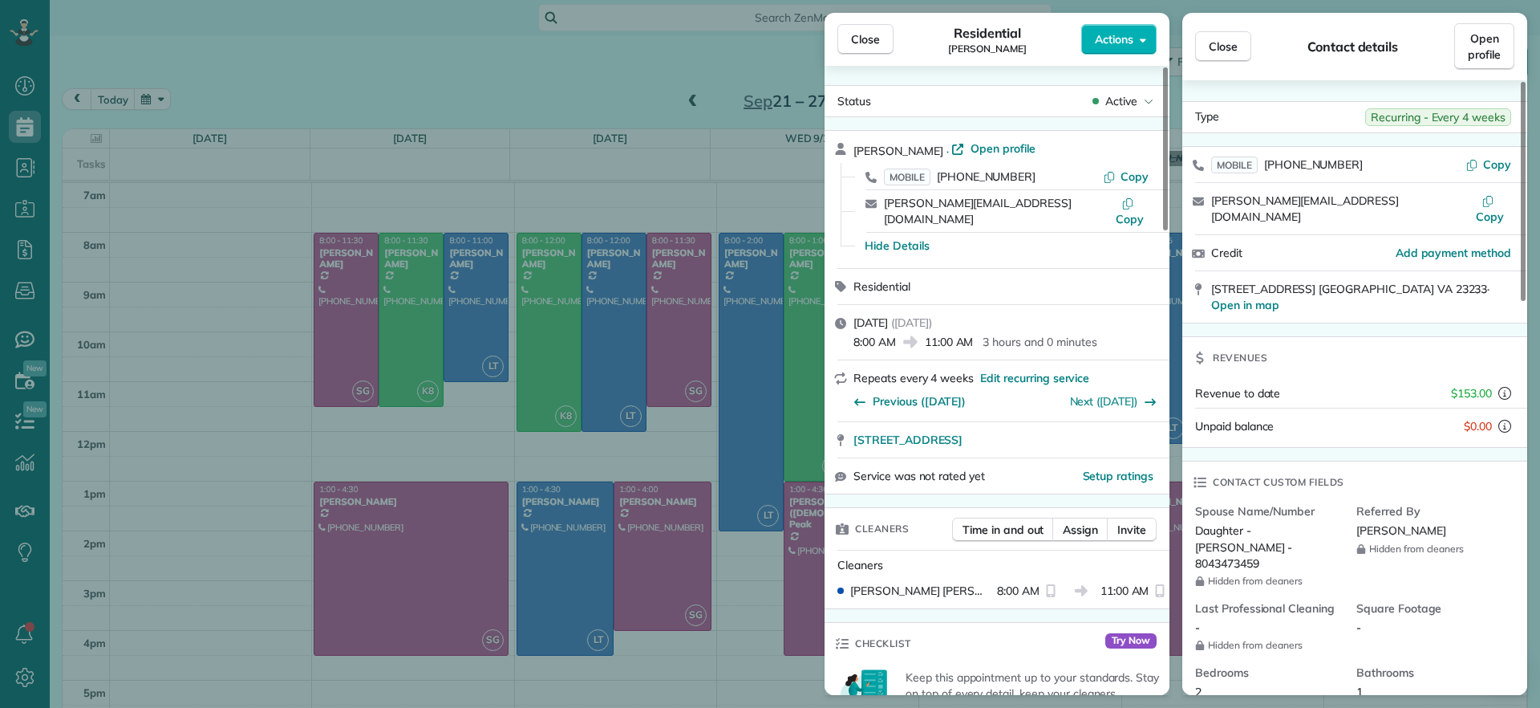
click at [292, 371] on div "Close Residential [PERSON_NAME] Actions Status Active [PERSON_NAME] · Open prof…" at bounding box center [770, 354] width 1540 height 708
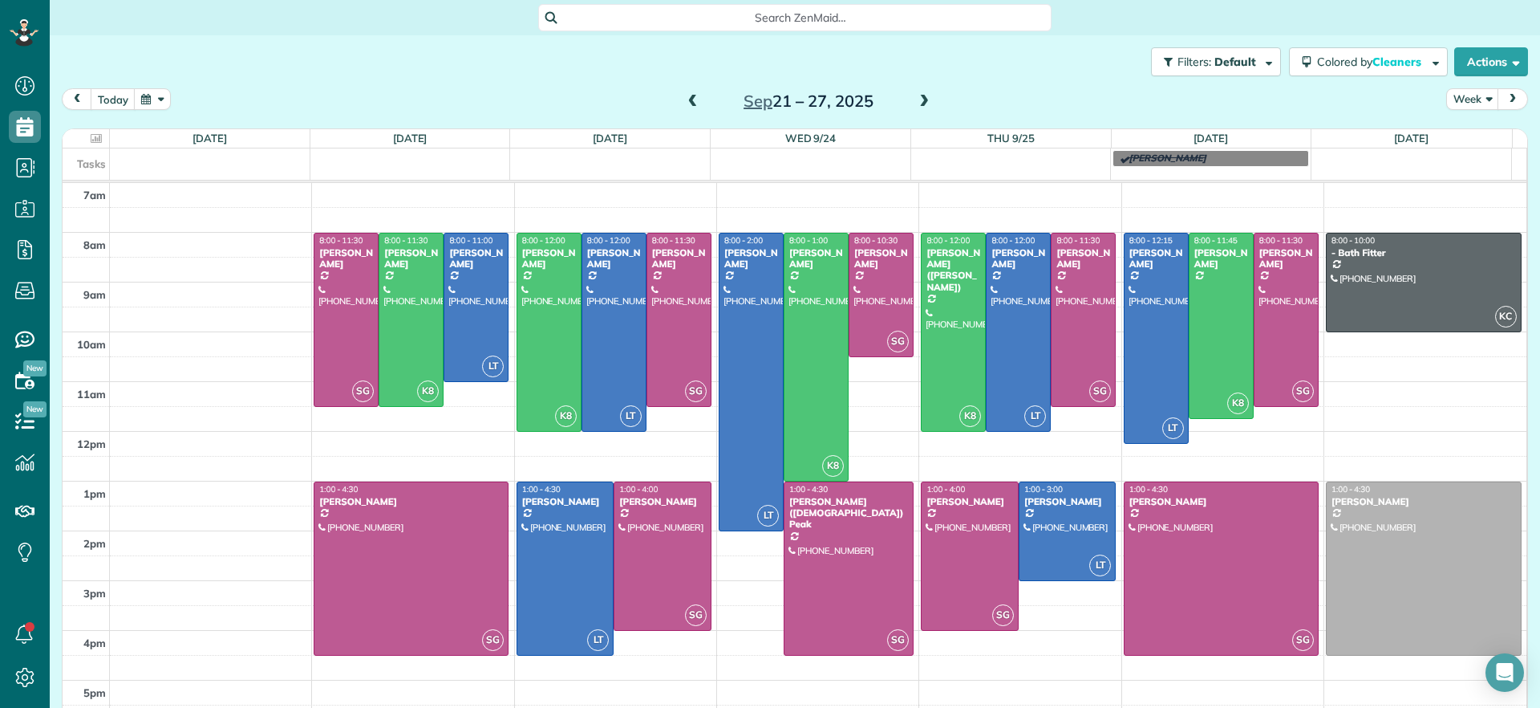
click at [687, 95] on span at bounding box center [693, 102] width 18 height 14
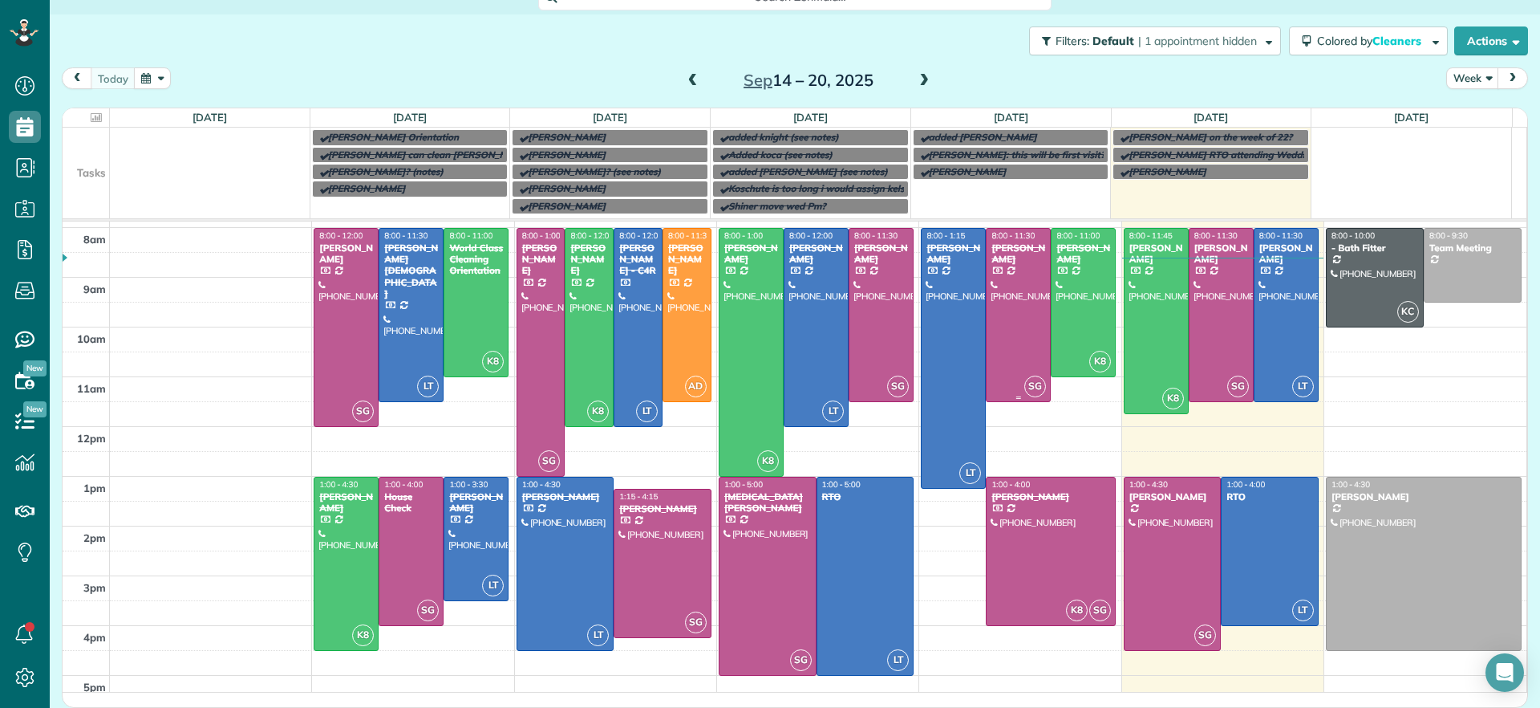
scroll to position [76, 0]
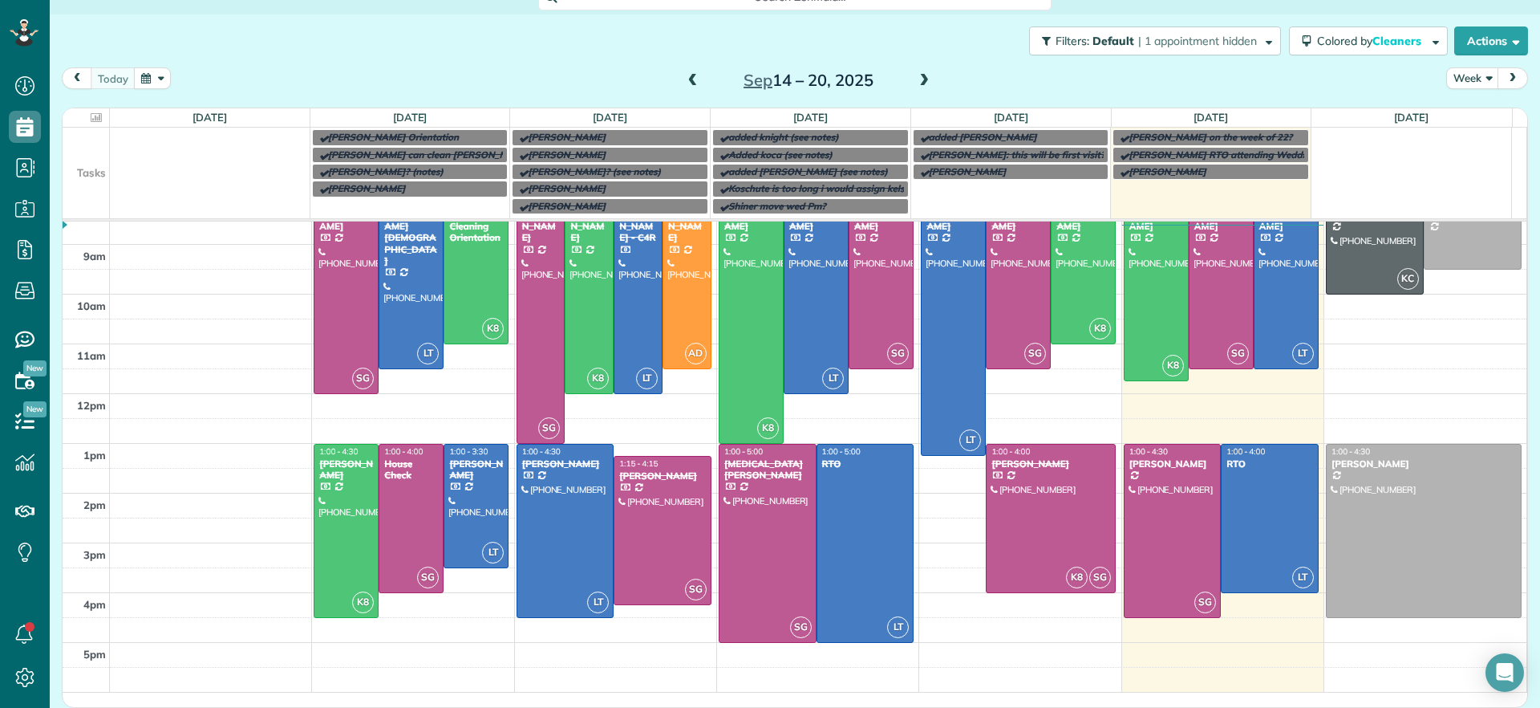
click at [921, 79] on span at bounding box center [924, 81] width 18 height 14
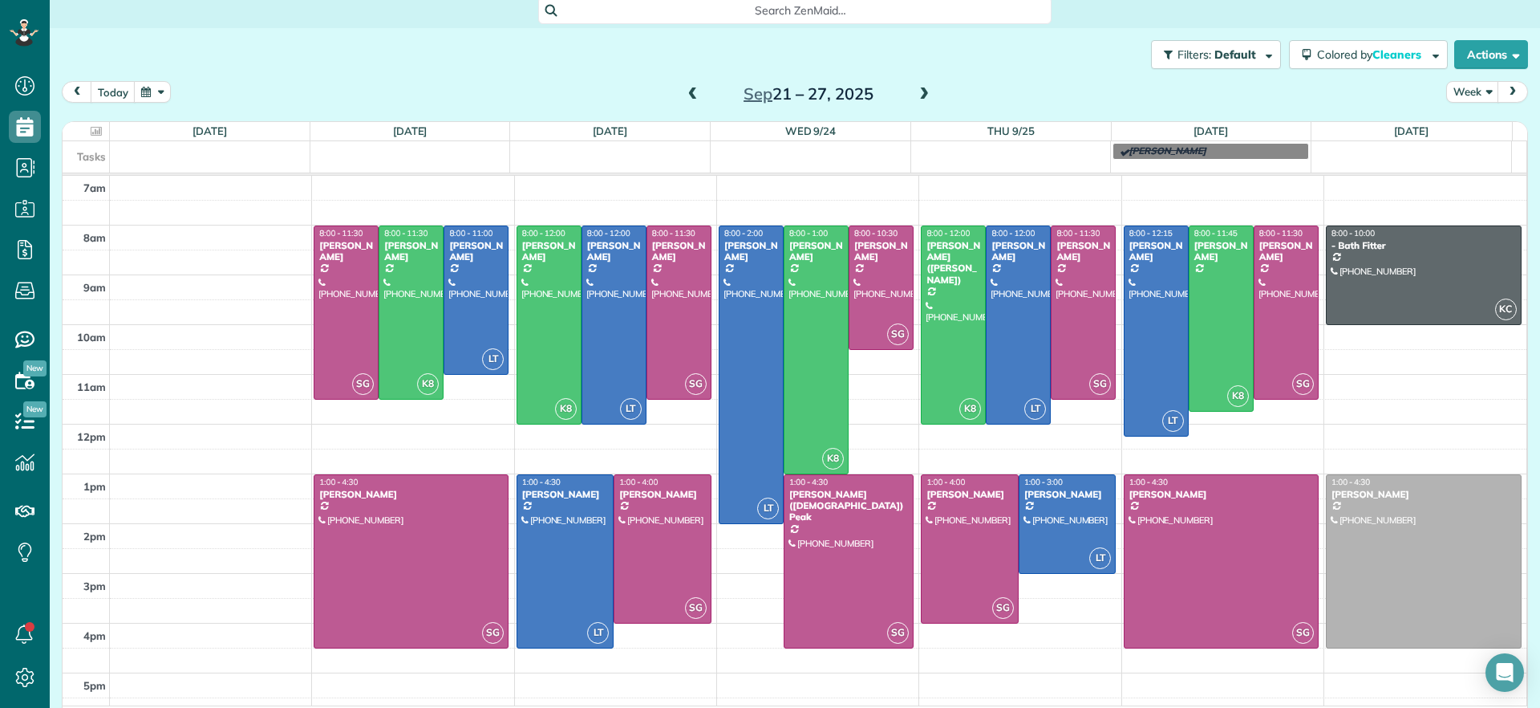
scroll to position [0, 0]
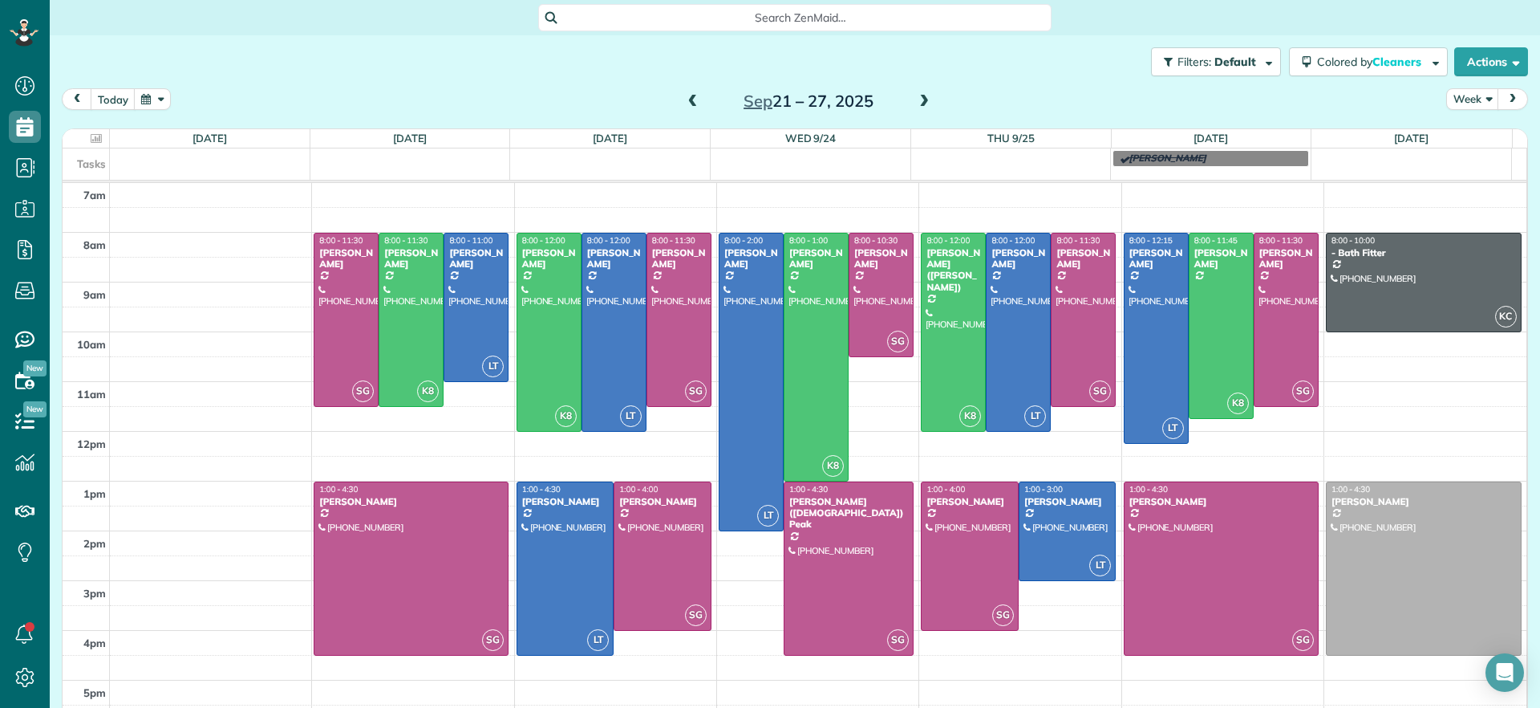
click at [751, 12] on span "Search ZenMaid…" at bounding box center [801, 18] width 488 height 16
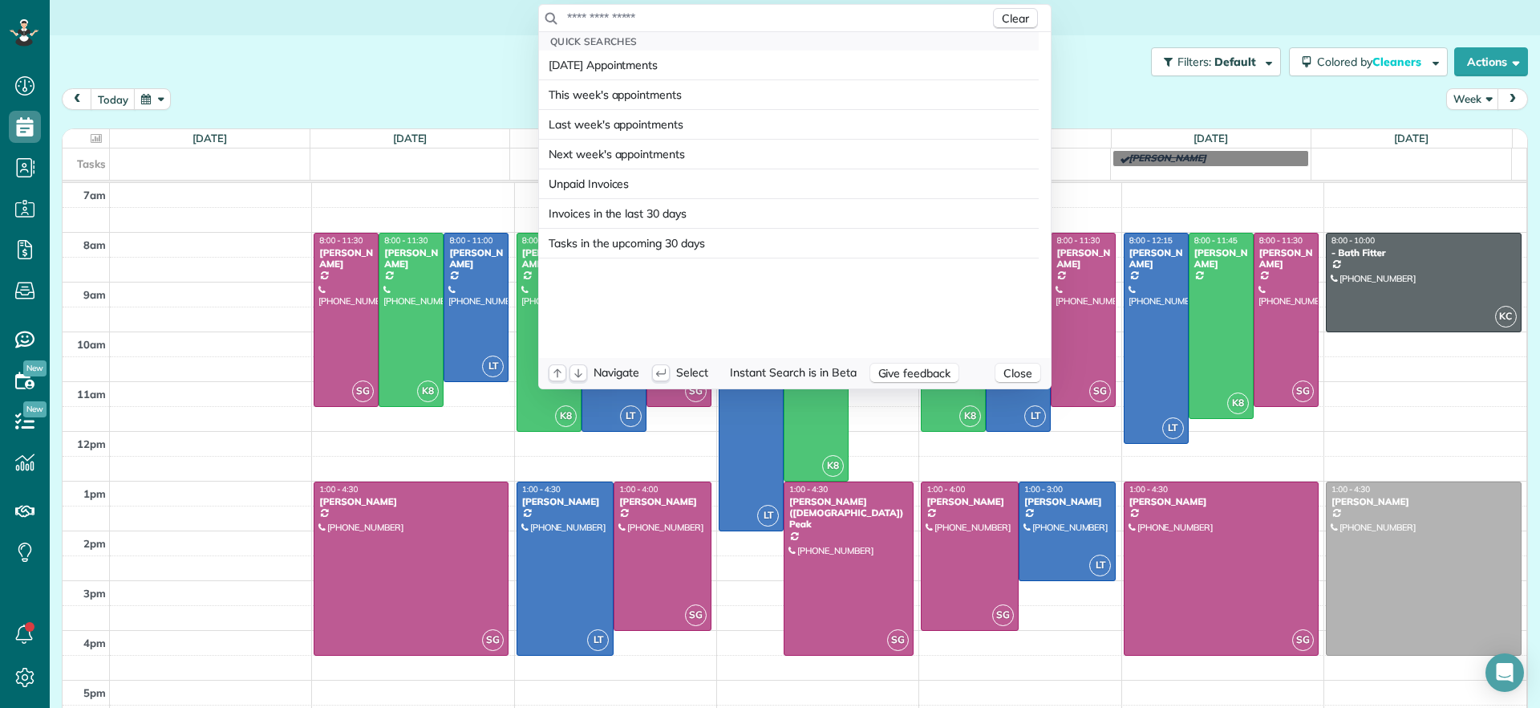
click at [746, 12] on input "text" at bounding box center [778, 18] width 424 height 16
click at [646, 14] on input "text" at bounding box center [778, 18] width 424 height 16
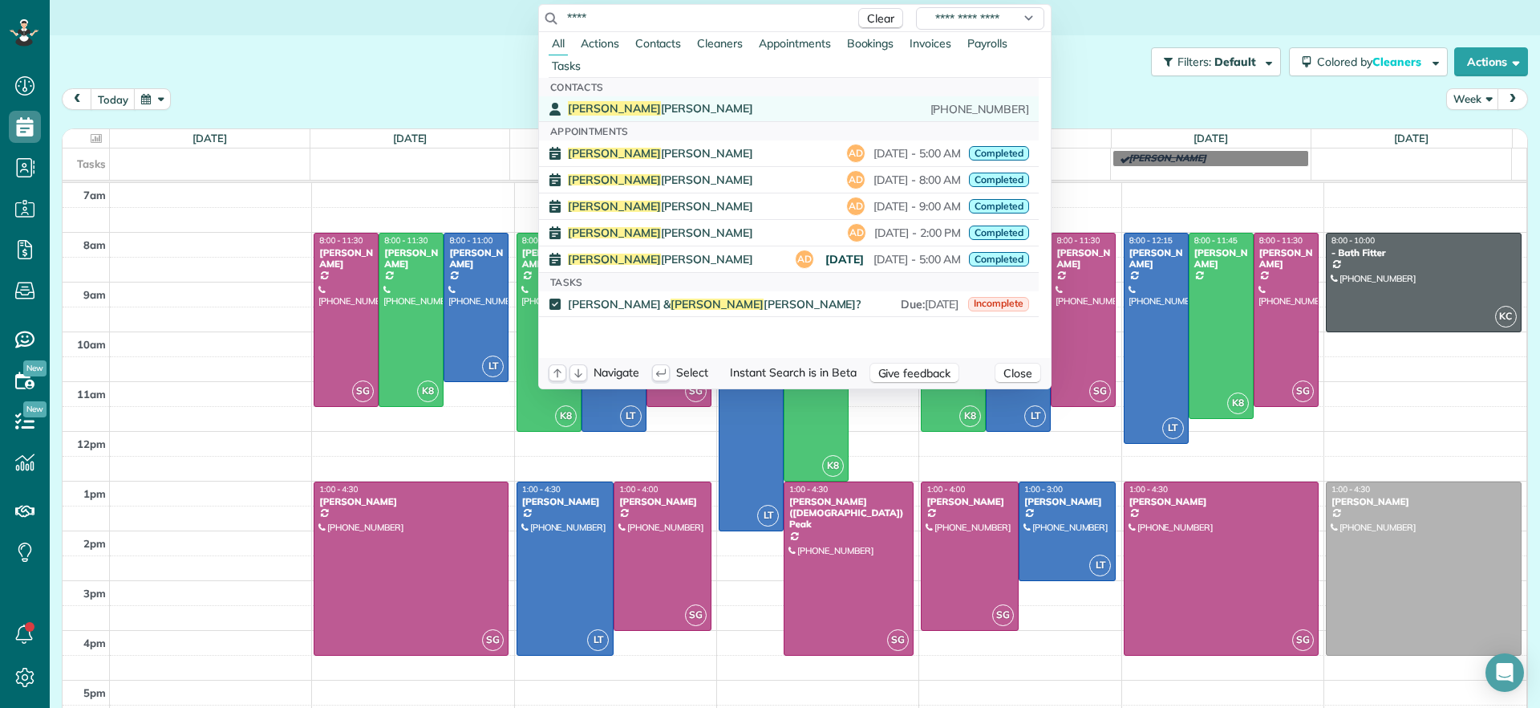
type input "****"
click at [624, 97] on link "[PERSON_NAME] [PHONE_NUMBER]" at bounding box center [789, 108] width 500 height 25
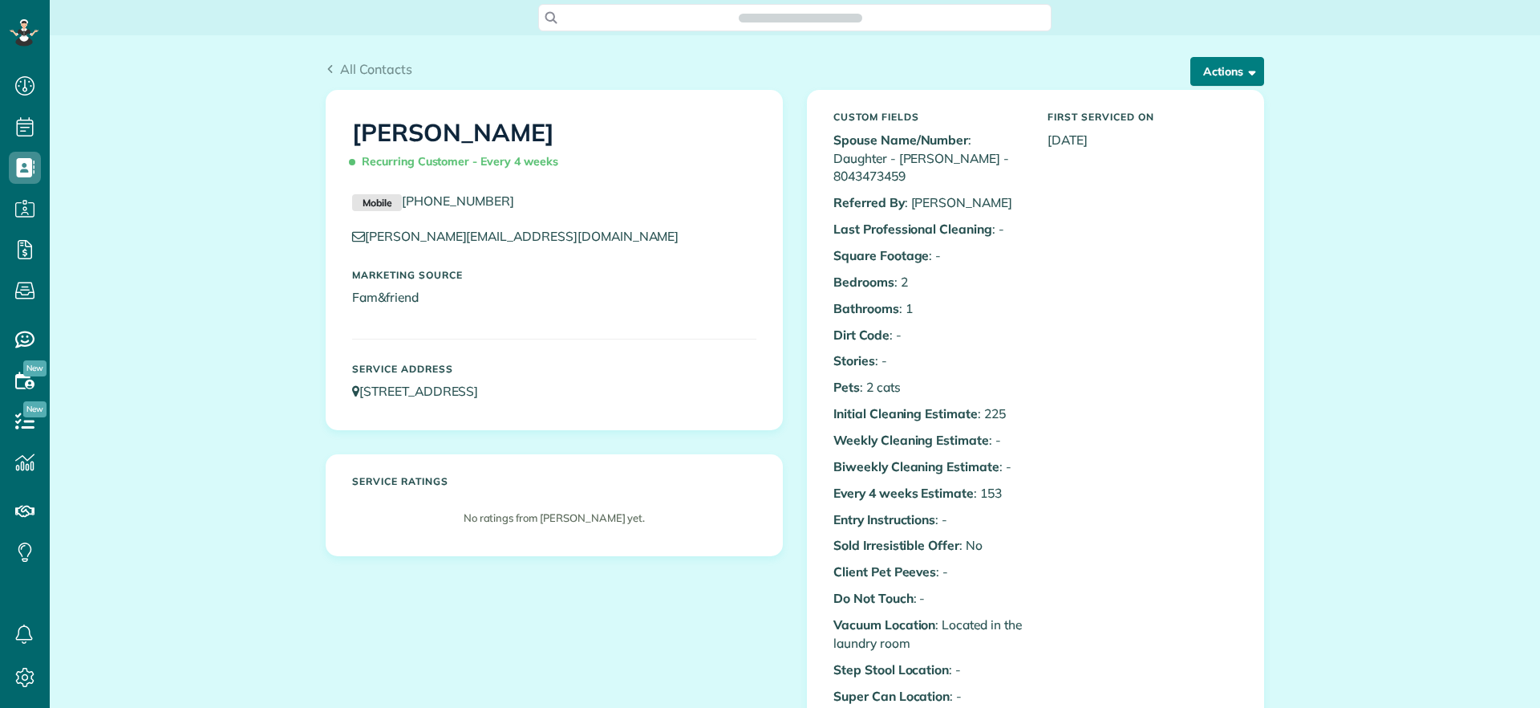
scroll to position [7, 7]
click at [1223, 67] on button "Actions" at bounding box center [1227, 71] width 74 height 29
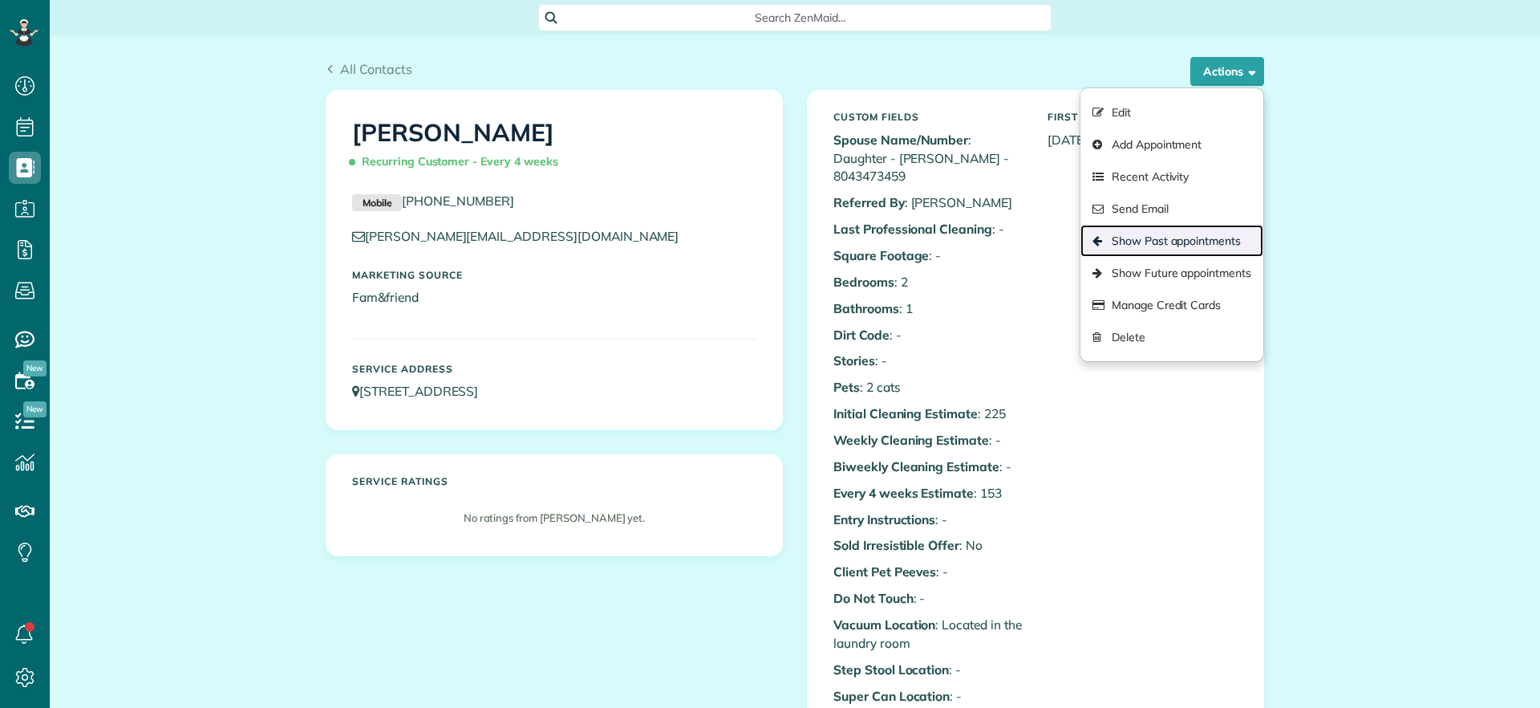
click at [1201, 237] on link "Show Past appointments" at bounding box center [1172, 241] width 183 height 32
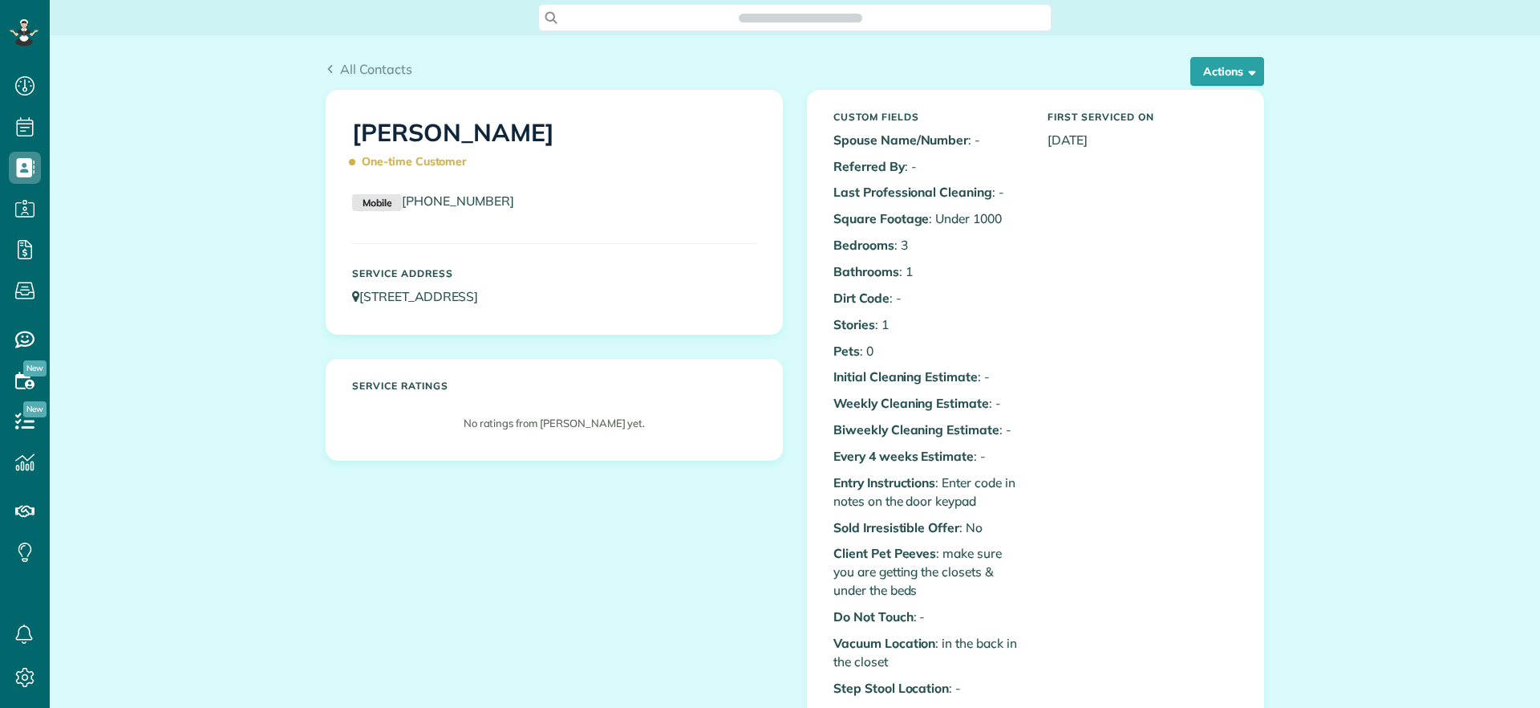
scroll to position [7, 7]
click at [1247, 74] on span "button" at bounding box center [1249, 71] width 12 height 12
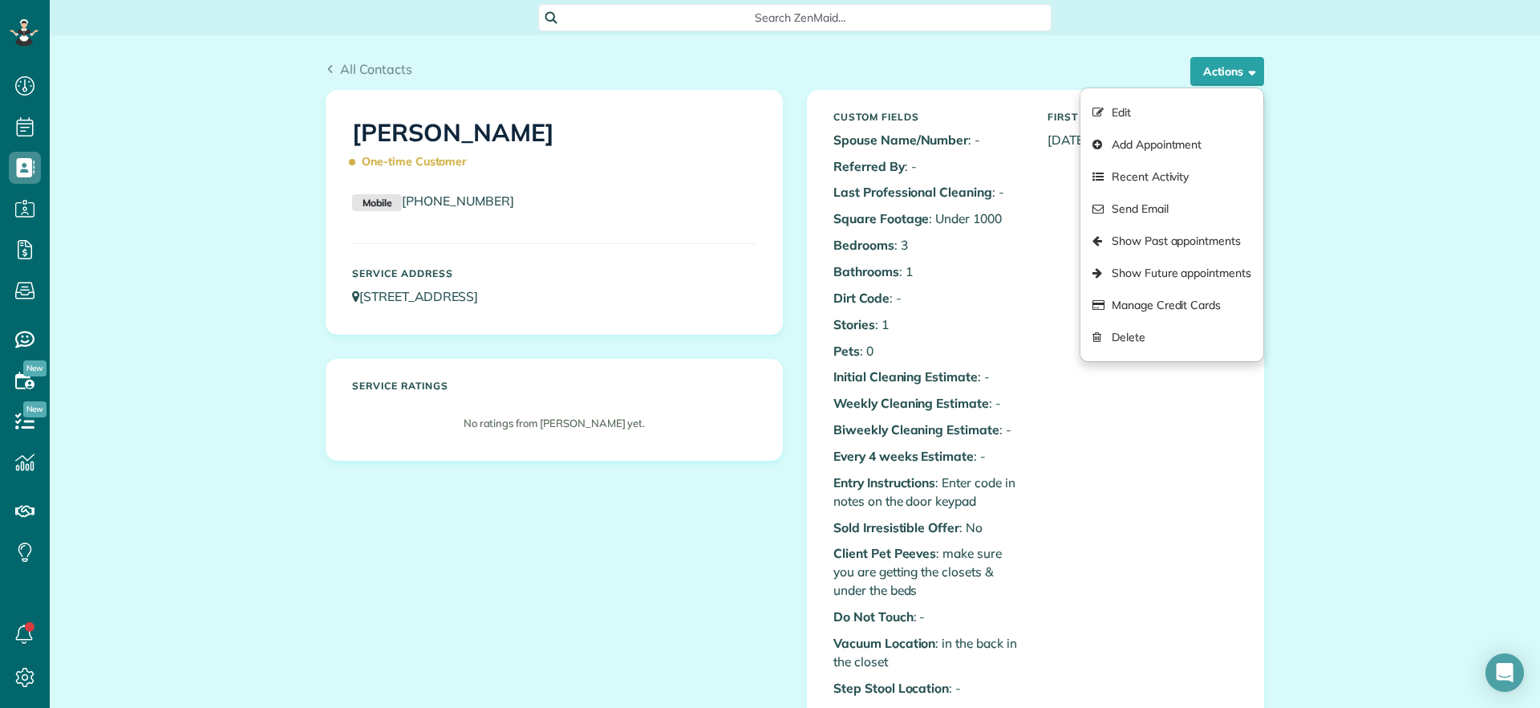
click at [438, 318] on div "Service Address 109 North Juniper Avenue Highland Springs VA 23075" at bounding box center [554, 290] width 428 height 61
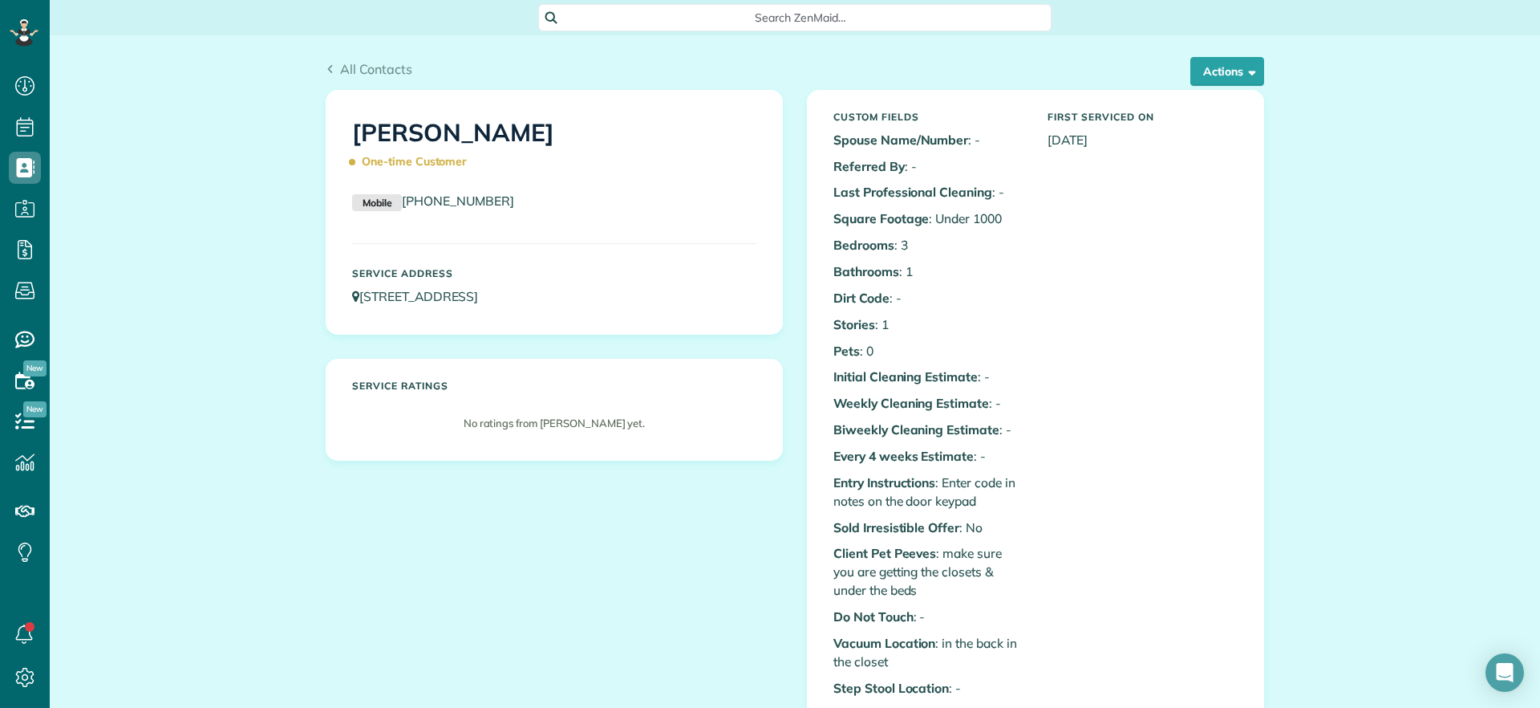
drag, startPoint x: 669, startPoint y: 288, endPoint x: 359, endPoint y: 310, distance: 311.3
click at [359, 310] on div "Service Address 109 North Juniper Avenue Highland Springs VA 23075" at bounding box center [554, 286] width 428 height 53
copy link "[STREET_ADDRESS]"
click at [809, 20] on span "Search ZenMaid…" at bounding box center [801, 18] width 488 height 16
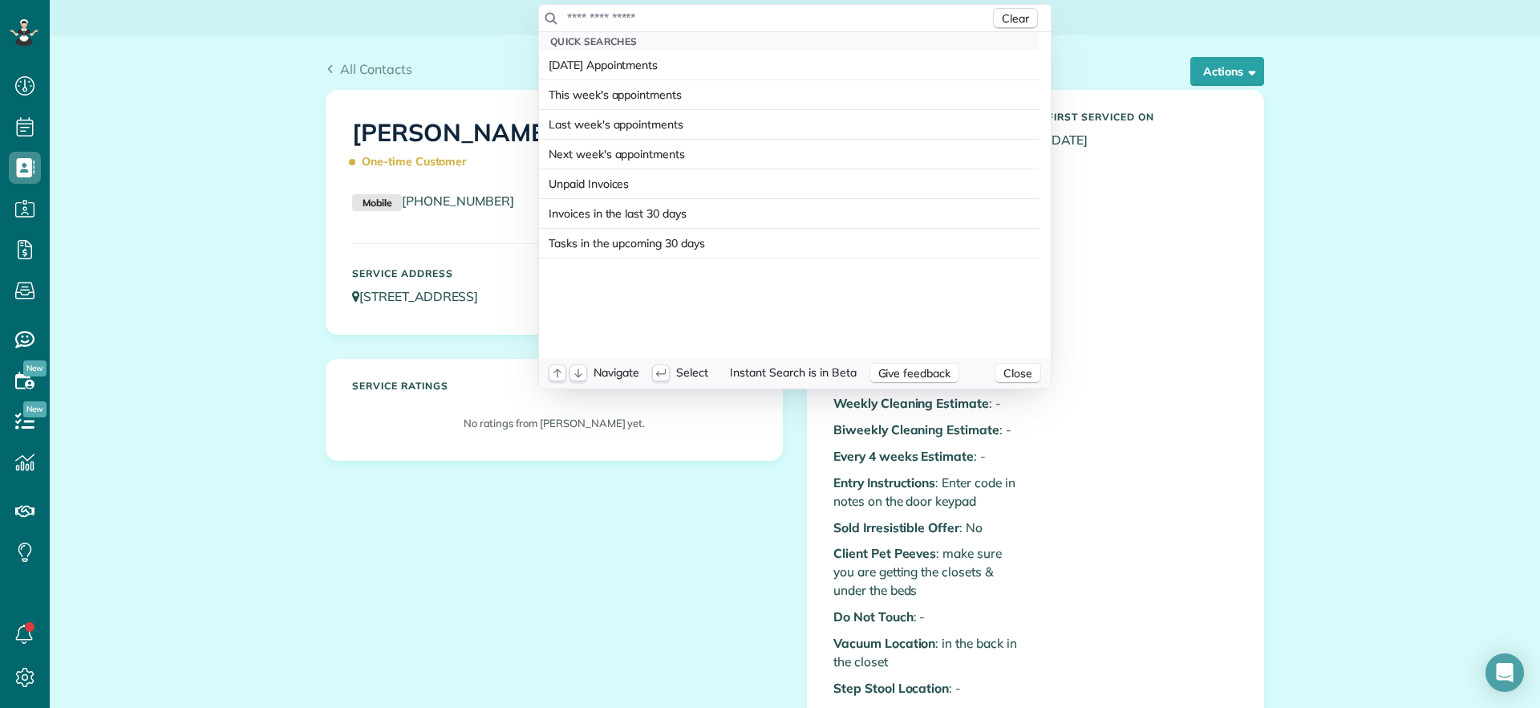
click at [809, 20] on input "text" at bounding box center [778, 18] width 424 height 16
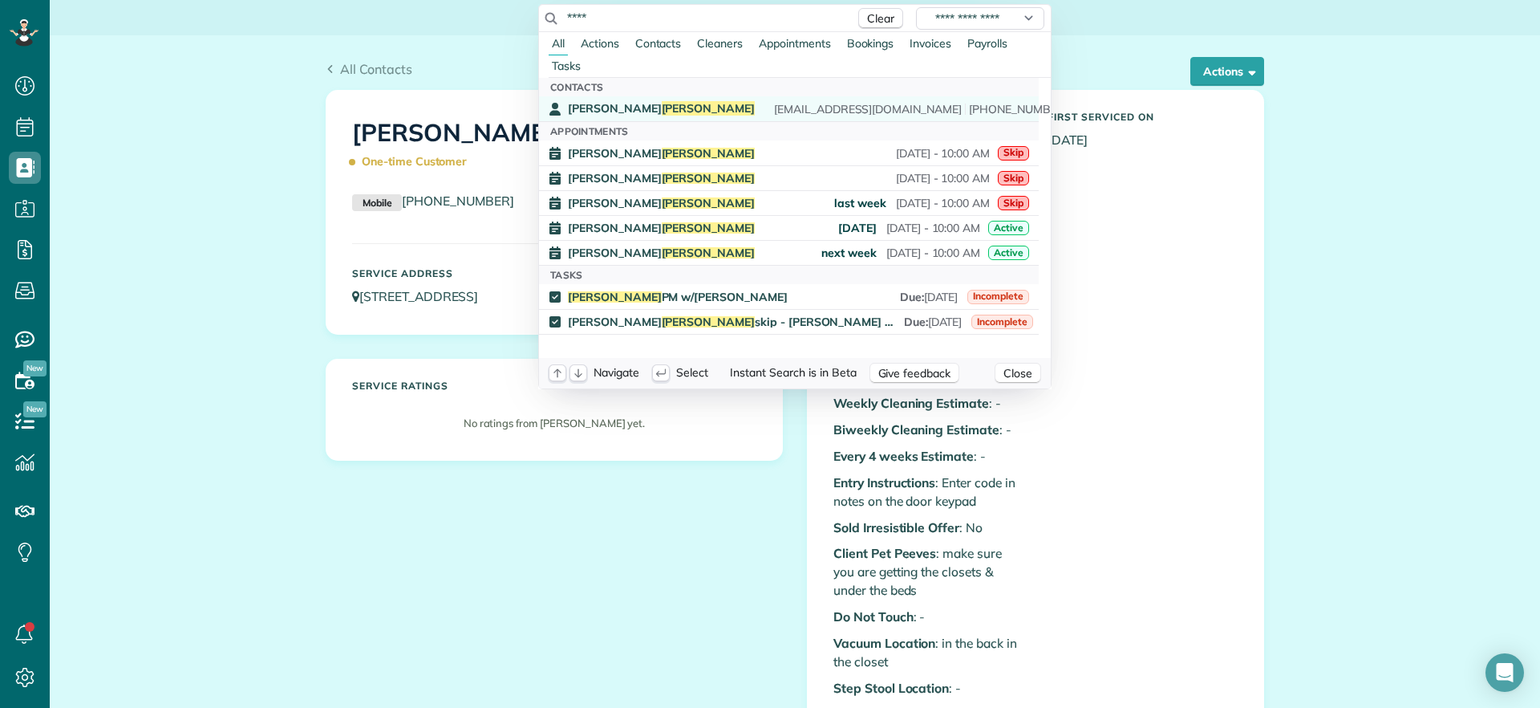
type input "****"
click at [662, 110] on span "Sims" at bounding box center [709, 108] width 94 height 14
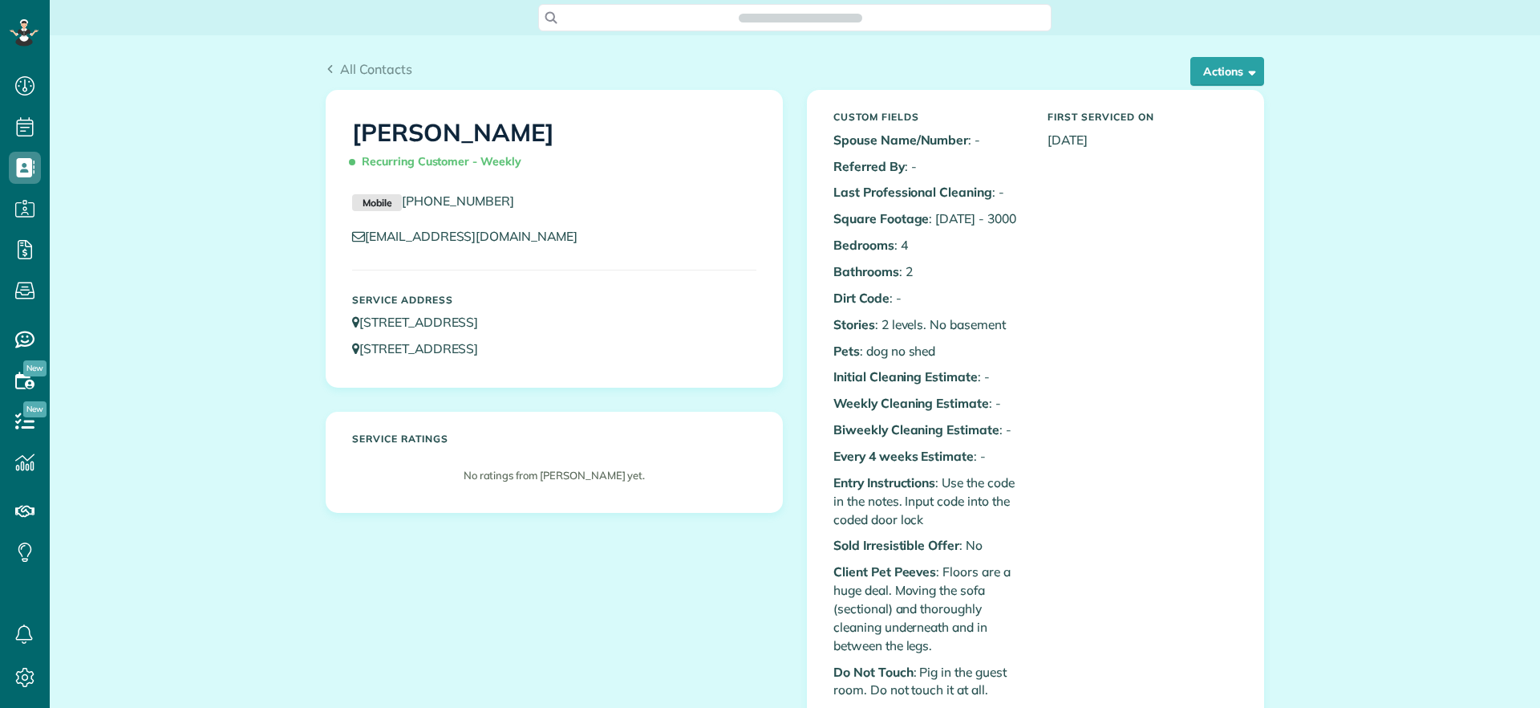
scroll to position [7, 7]
drag, startPoint x: 347, startPoint y: 363, endPoint x: 591, endPoint y: 355, distance: 244.0
click at [591, 355] on div "Service Address [STREET_ADDRESS] [STREET_ADDRESS]" at bounding box center [554, 325] width 428 height 79
copy link "[STREET_ADDRESS]"
